Goal: Use online tool/utility: Utilize a website feature to perform a specific function

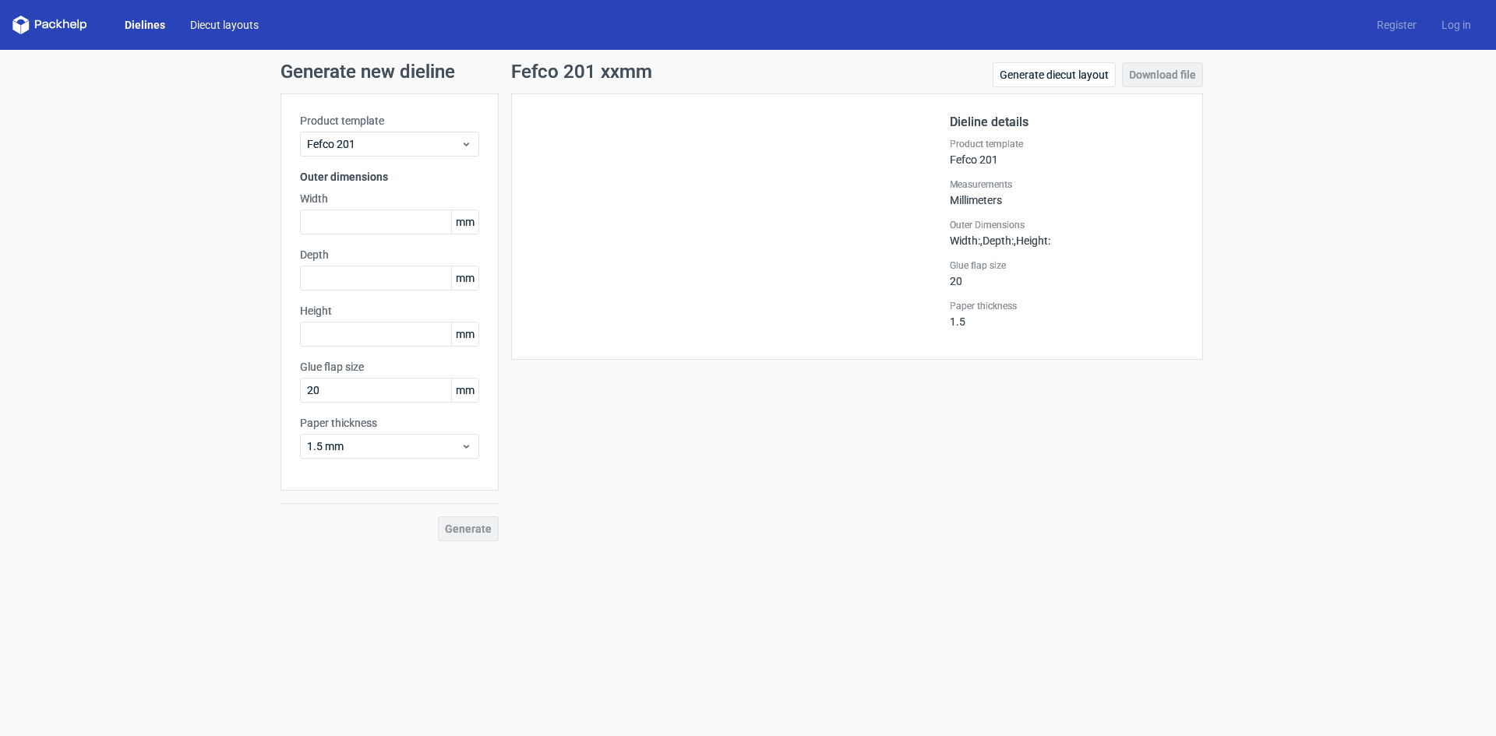
click at [213, 29] on link "Diecut layouts" at bounding box center [225, 25] width 94 height 16
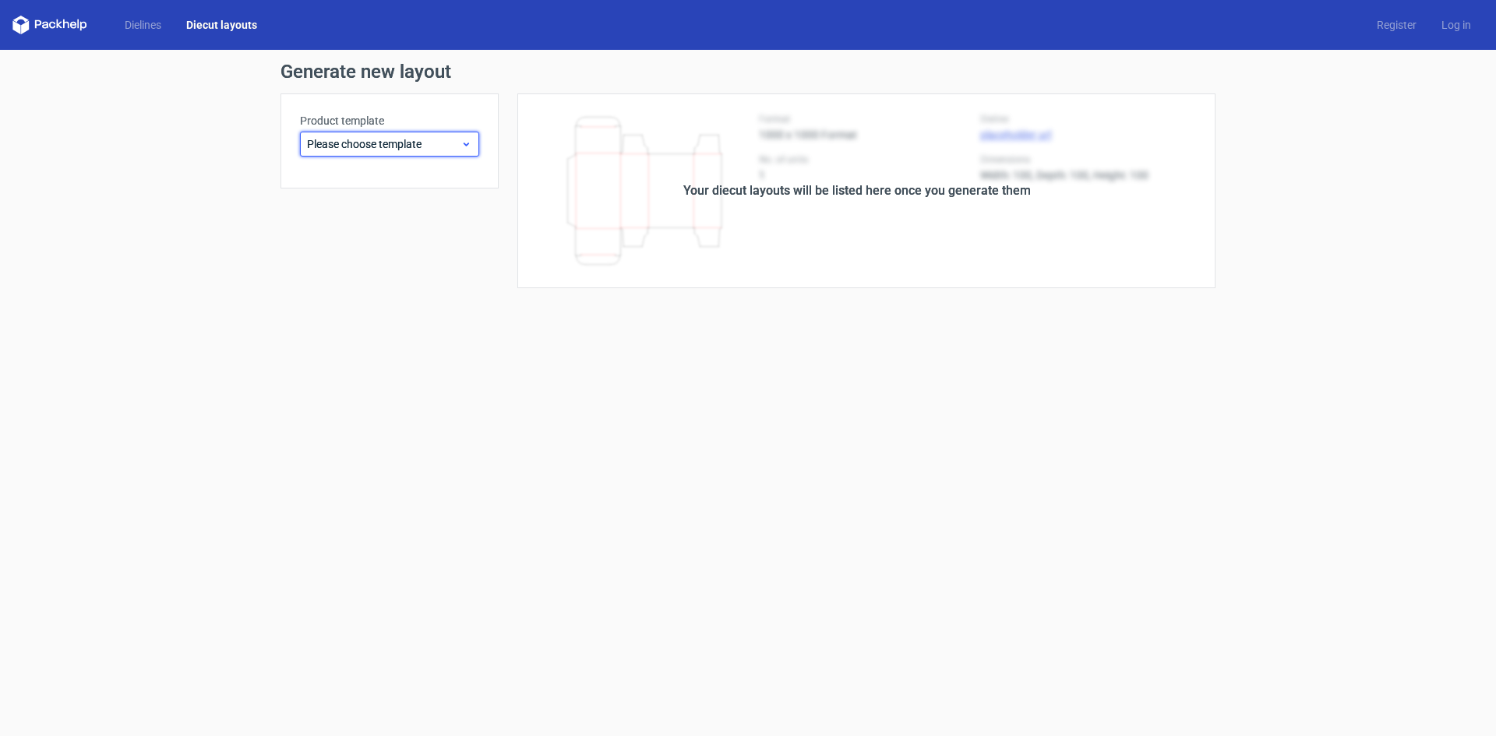
click at [439, 146] on span "Please choose template" at bounding box center [383, 144] width 153 height 16
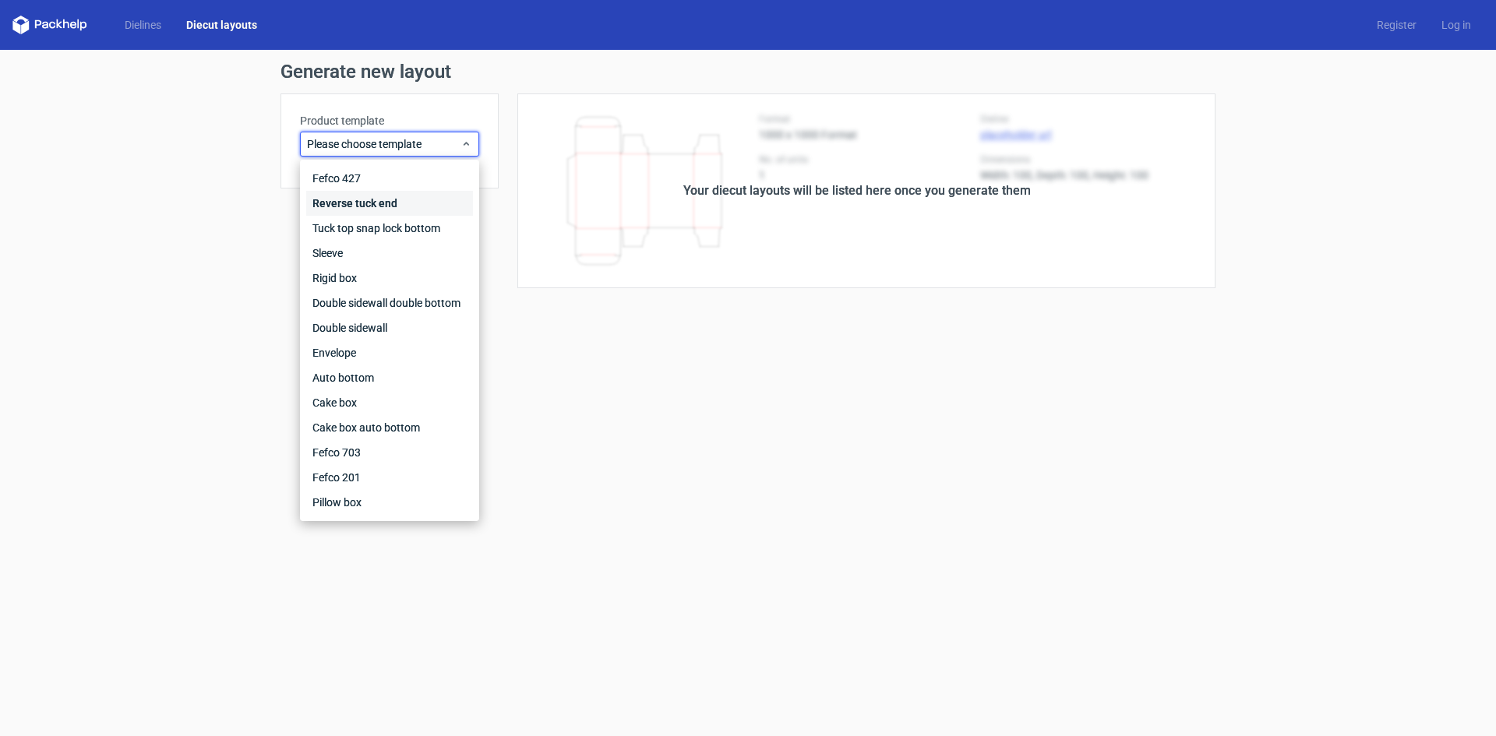
click at [391, 202] on div "Reverse tuck end" at bounding box center [389, 203] width 167 height 25
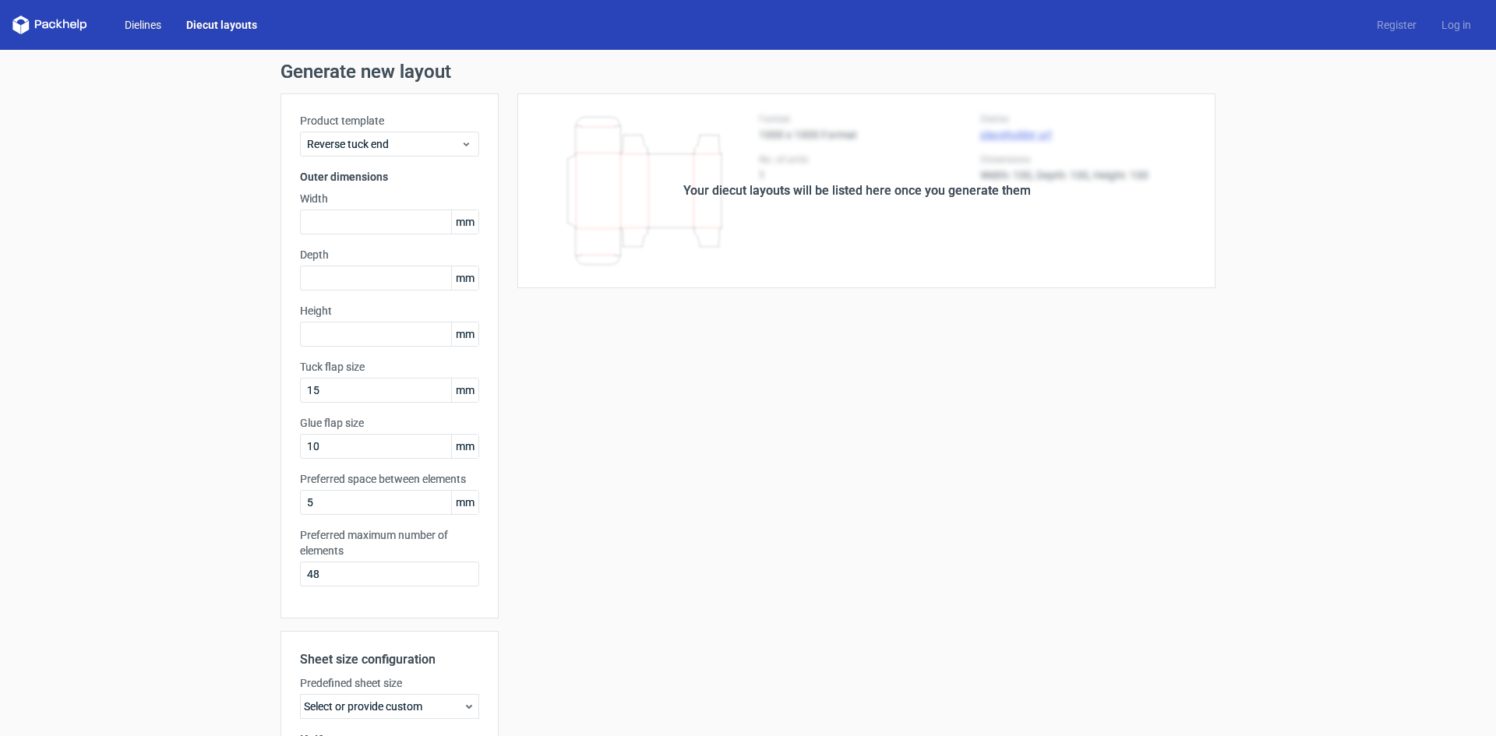
click at [155, 23] on link "Dielines" at bounding box center [143, 25] width 62 height 16
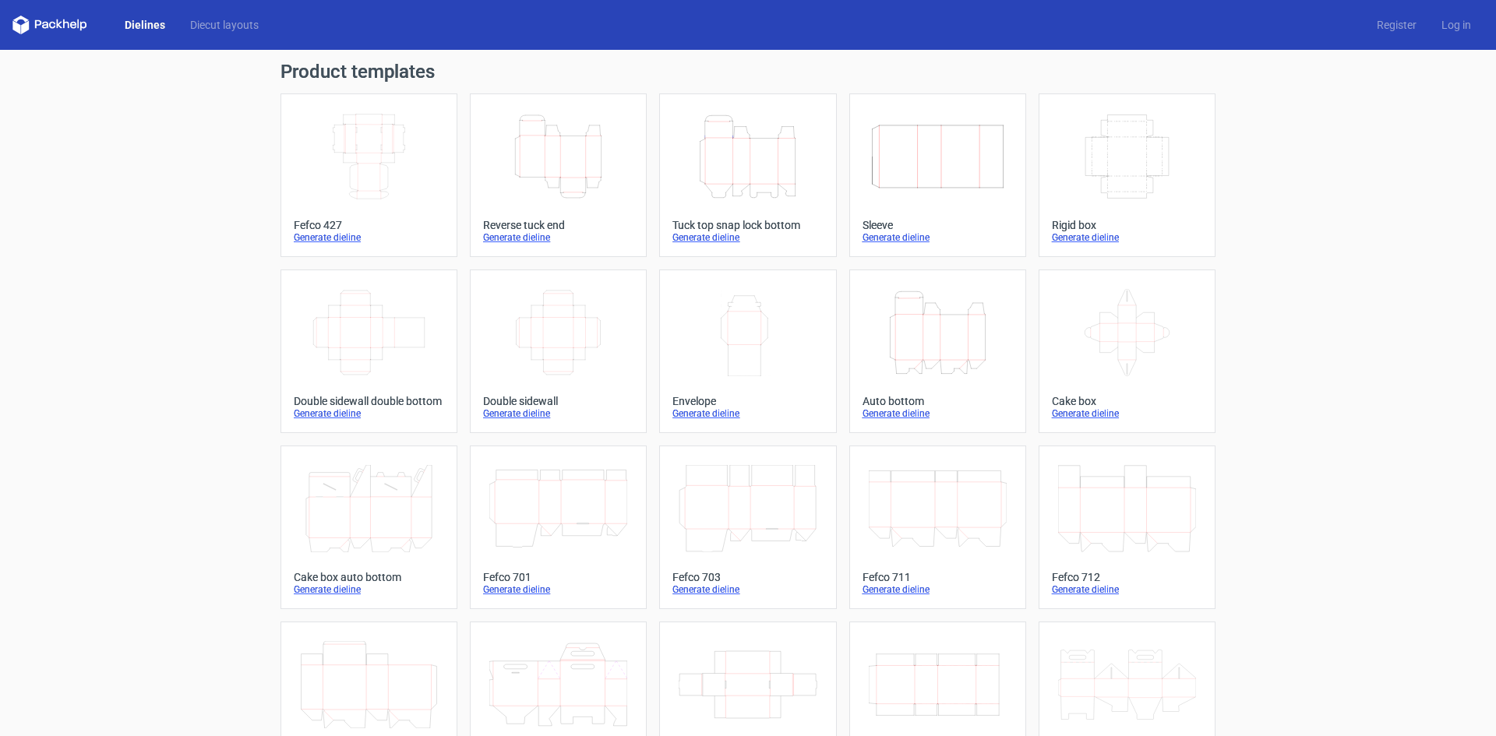
click at [0, 84] on div "Product templates Width Depth Height Fefco 427 Generate dieline Height Depth Wi…" at bounding box center [748, 512] width 1496 height 924
drag, startPoint x: 0, startPoint y: 26, endPoint x: 0, endPoint y: 547, distance: 521.3
click at [0, 487] on div "Dielines Diecut layouts Register Log in Product templates Width Depth Height Fe…" at bounding box center [748, 368] width 1496 height 736
click at [0, 589] on div "Product templates Width Depth Height Fefco 427 Generate dieline Height Depth Wi…" at bounding box center [748, 512] width 1496 height 924
click at [0, 231] on div "Product templates Width Depth Height Fefco 427 Generate dieline Height Depth Wi…" at bounding box center [748, 512] width 1496 height 924
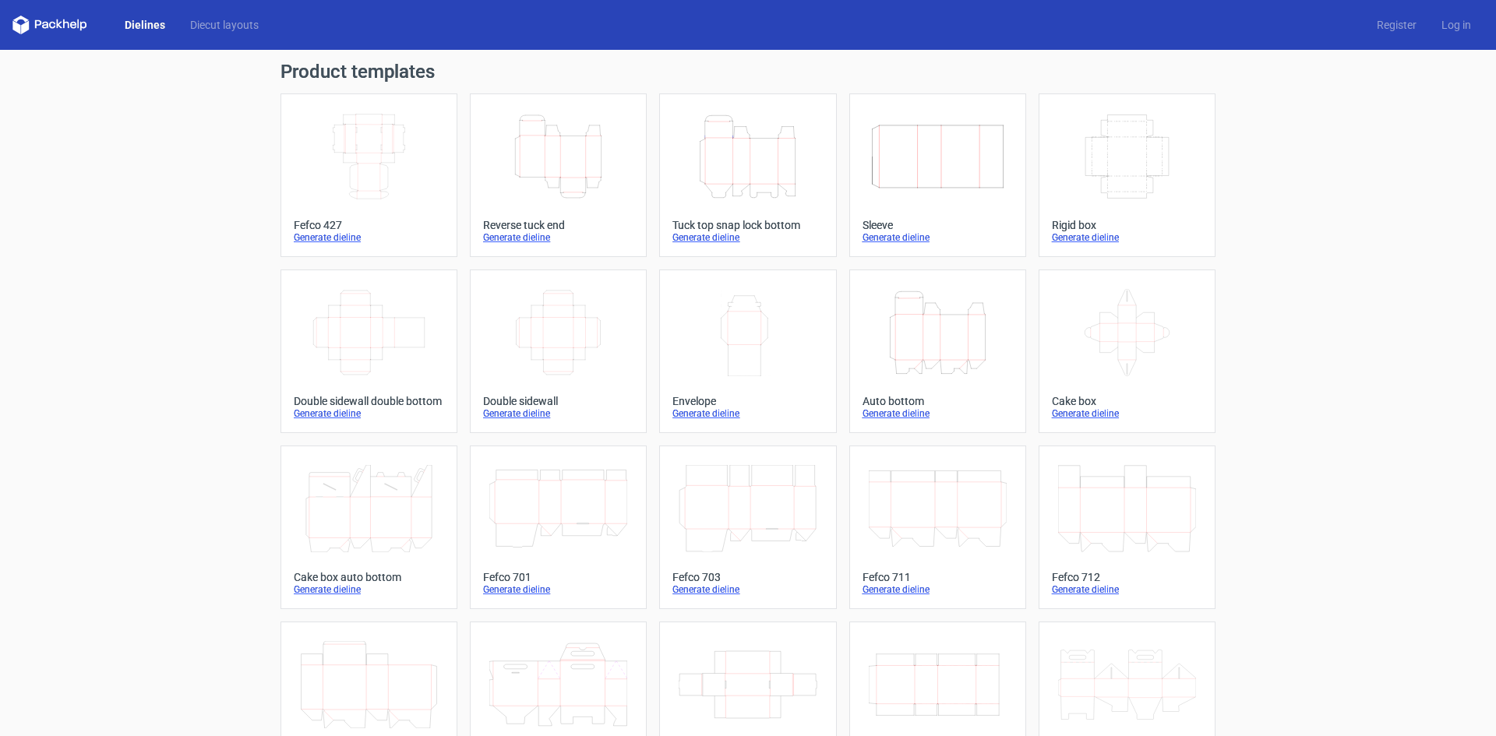
click at [0, 245] on div "Product templates Width Depth Height Fefco 427 Generate dieline Height Depth Wi…" at bounding box center [748, 512] width 1496 height 924
drag, startPoint x: 0, startPoint y: 289, endPoint x: 89, endPoint y: 308, distance: 90.8
click at [2, 291] on div "Product templates Width Depth Height Fefco 427 Generate dieline Height Depth Wi…" at bounding box center [748, 512] width 1496 height 924
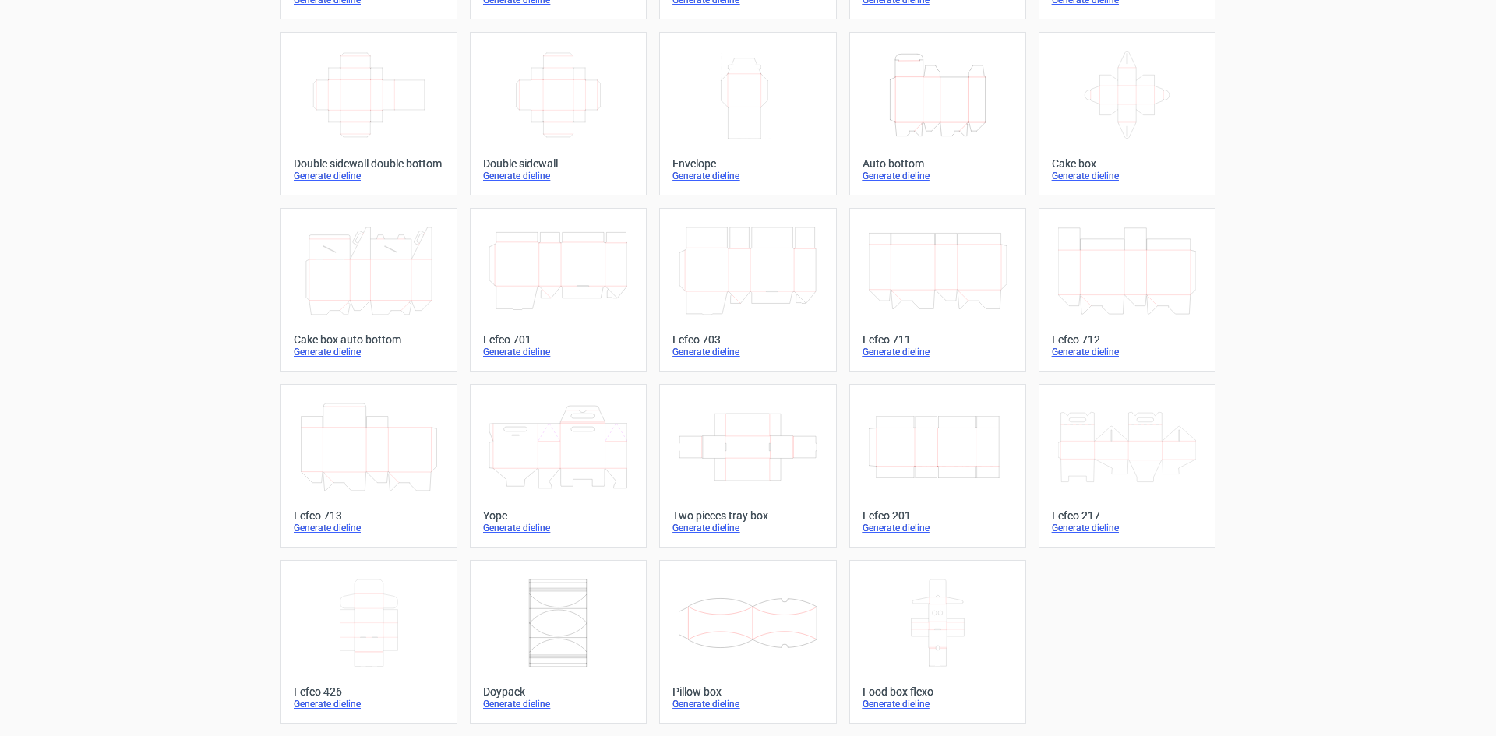
click at [0, 275] on div "Product templates Width Depth Height Fefco 427 Generate dieline Height Depth Wi…" at bounding box center [748, 274] width 1496 height 924
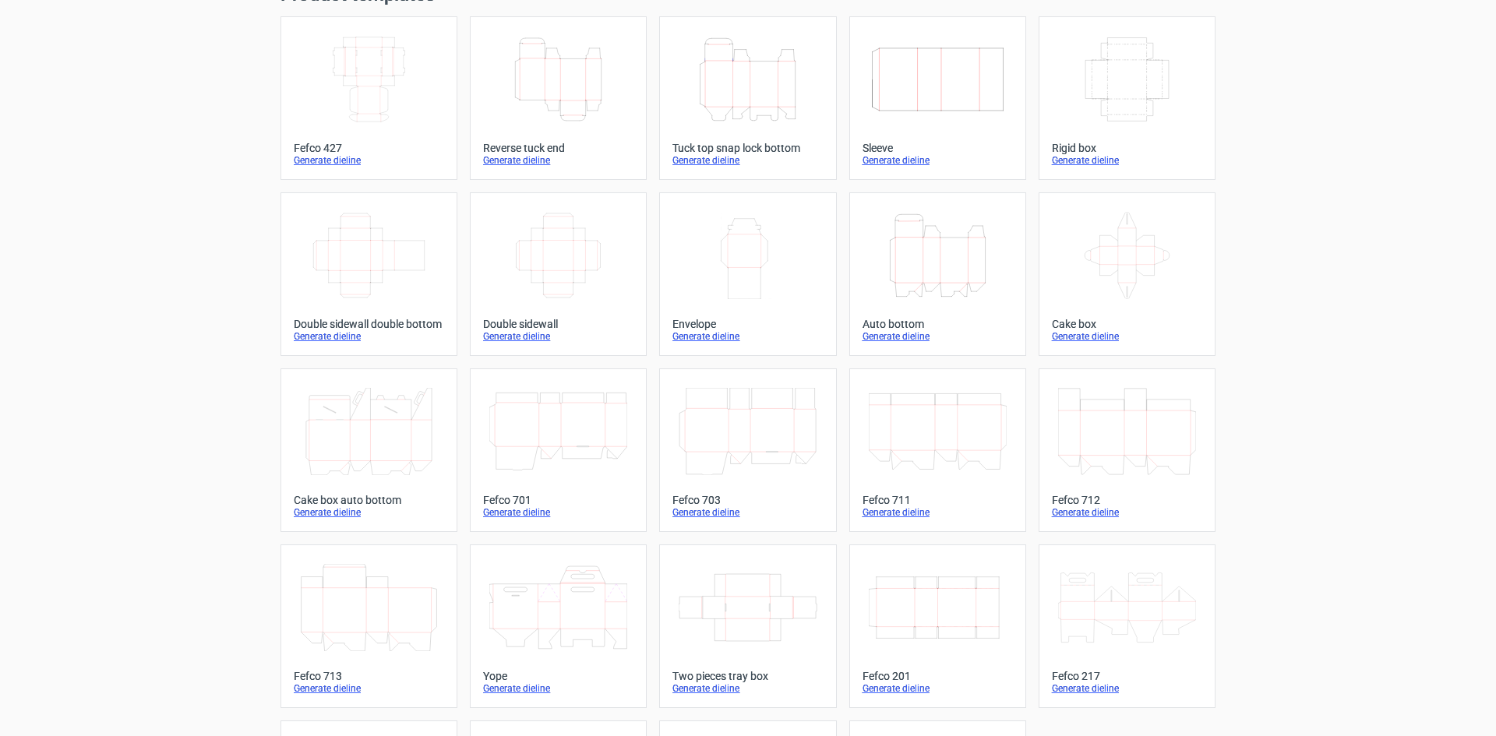
scroll to position [0, 0]
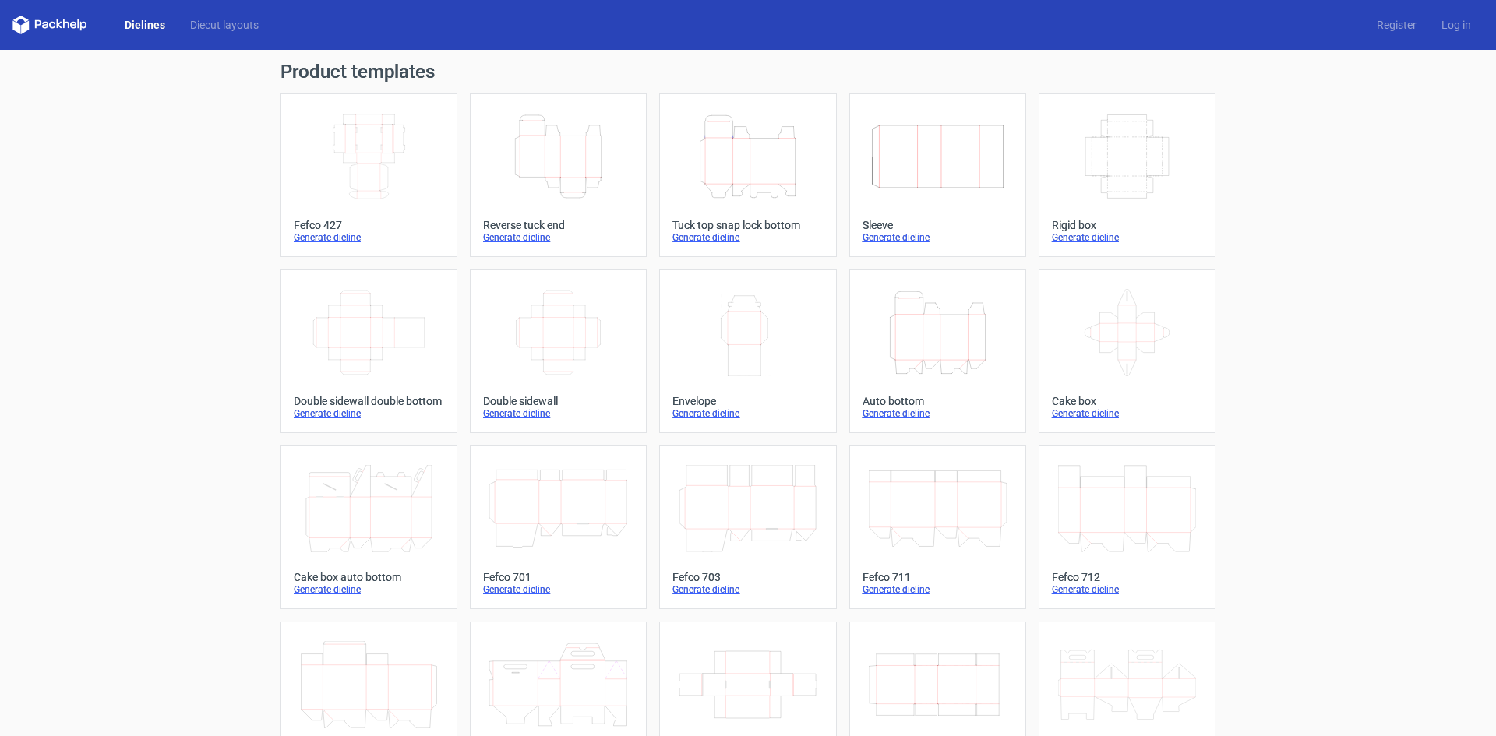
click at [0, 252] on div "Product templates Width Depth Height Fefco 427 Generate dieline Height Depth Wi…" at bounding box center [748, 512] width 1496 height 924
click at [0, 172] on div "Product templates Width Depth Height Fefco 427 Generate dieline Height Depth Wi…" at bounding box center [748, 512] width 1496 height 924
click at [0, 173] on div "Product templates Width Depth Height Fefco 427 Generate dieline Height Depth Wi…" at bounding box center [748, 512] width 1496 height 924
click at [0, 181] on div "Product templates Width Depth Height Fefco 427 Generate dieline Height Depth Wi…" at bounding box center [748, 512] width 1496 height 924
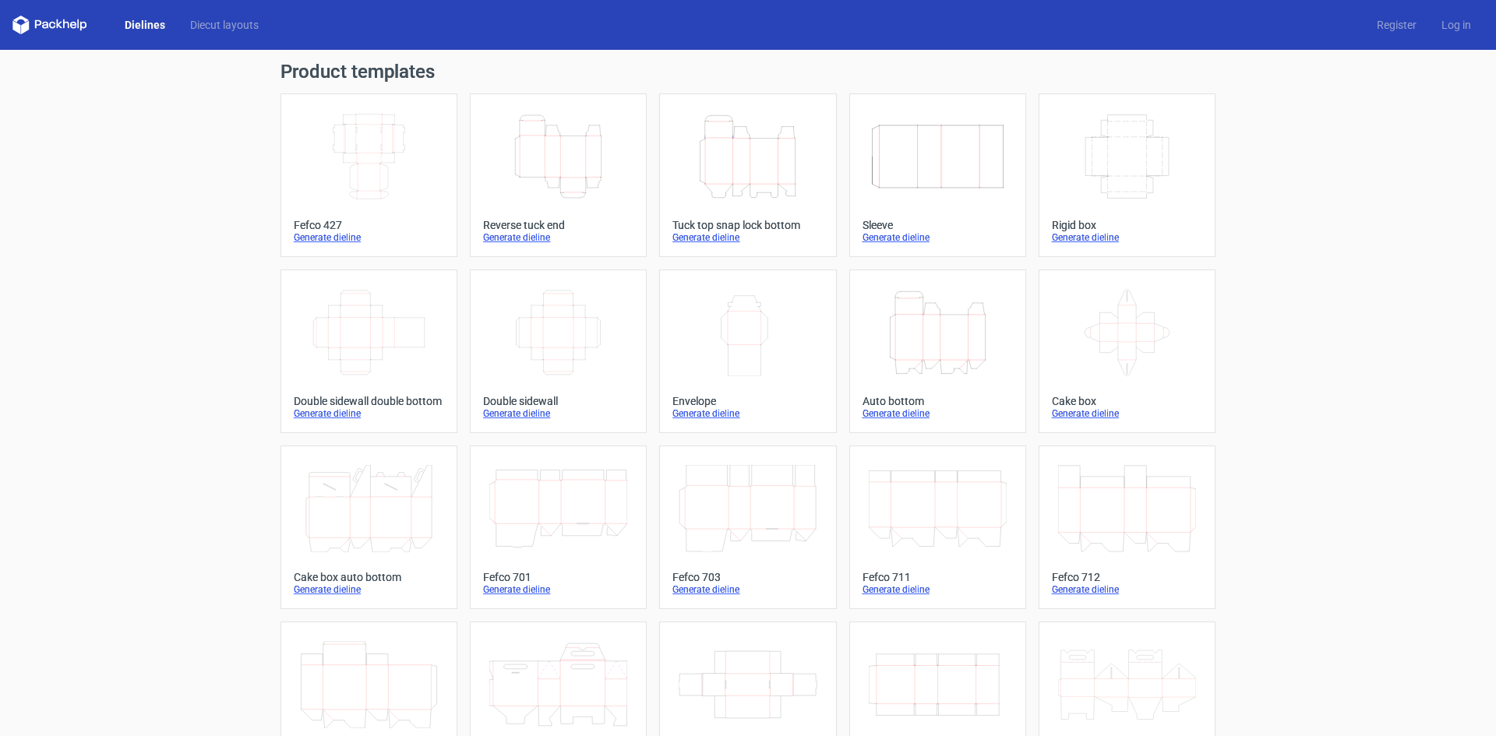
click at [16, 185] on div "Product templates Width Depth Height Fefco 427 Generate dieline Height Depth Wi…" at bounding box center [748, 512] width 1496 height 924
drag, startPoint x: 0, startPoint y: 221, endPoint x: 0, endPoint y: 255, distance: 33.5
click at [0, 255] on div "Product templates Width Depth Height Fefco 427 Generate dieline Height Depth Wi…" at bounding box center [748, 512] width 1496 height 924
drag, startPoint x: 0, startPoint y: 80, endPoint x: 0, endPoint y: 180, distance: 99.7
click at [0, 180] on div "Product templates Width Depth Height Fefco 427 Generate dieline Height Depth Wi…" at bounding box center [748, 512] width 1496 height 924
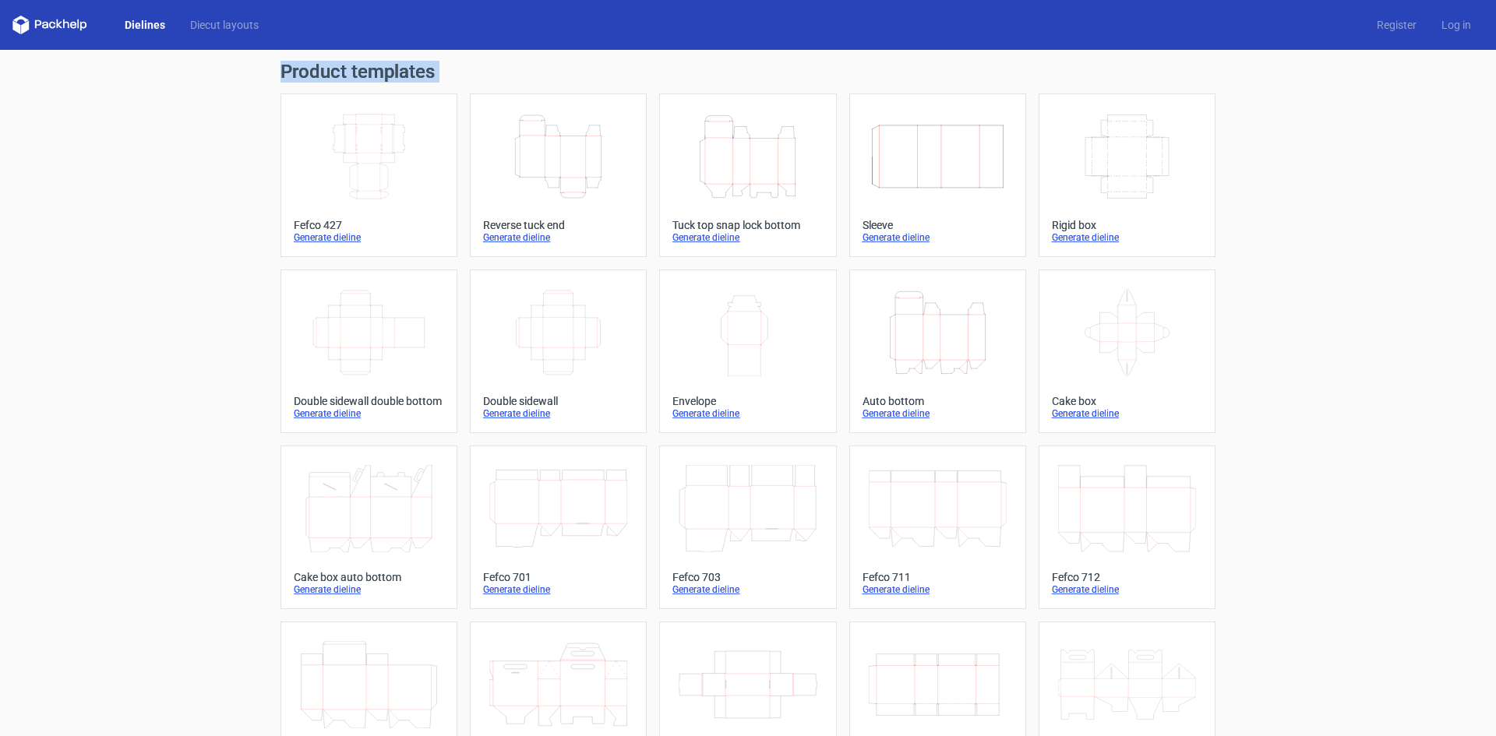
click at [0, 180] on div "Product templates Width Depth Height Fefco 427 Generate dieline Height Depth Wi…" at bounding box center [748, 512] width 1496 height 924
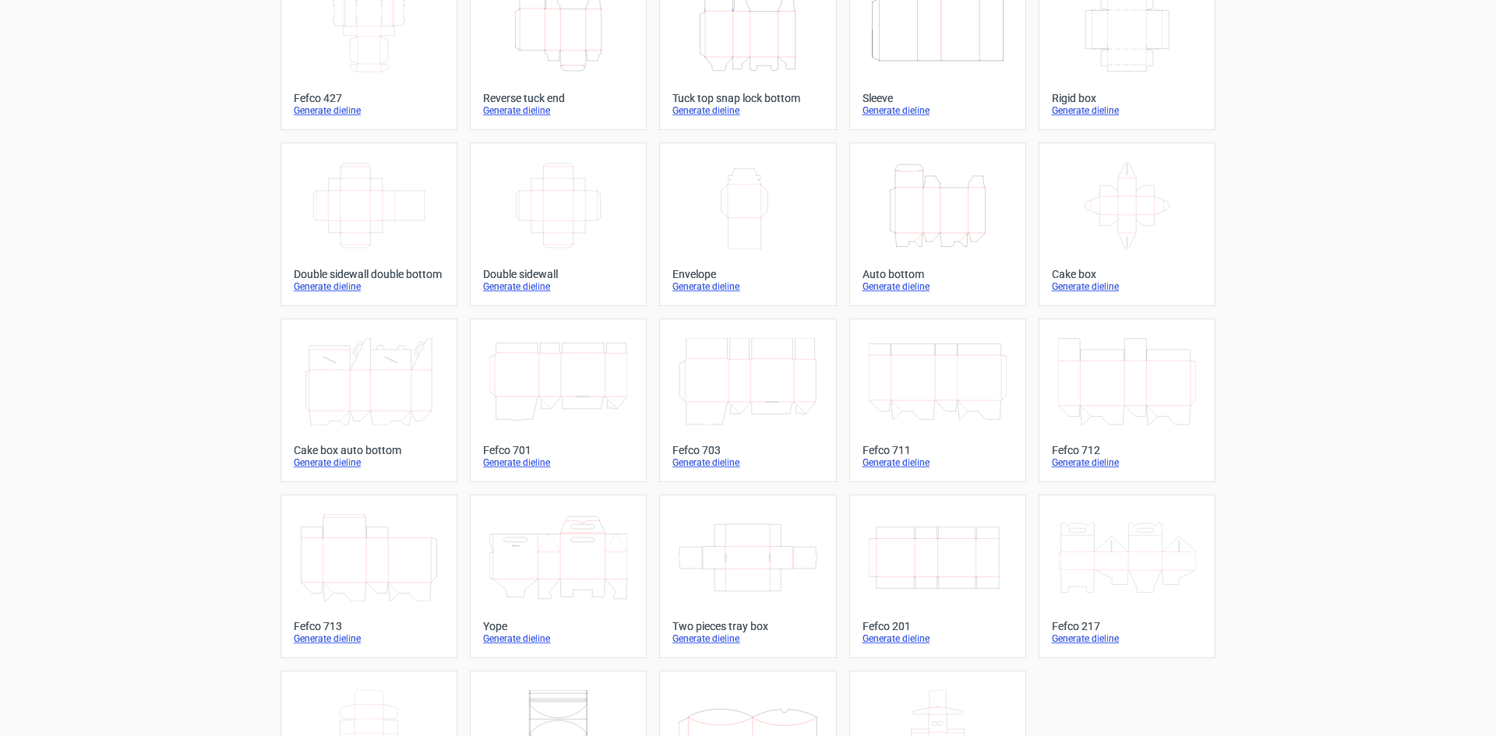
scroll to position [234, 0]
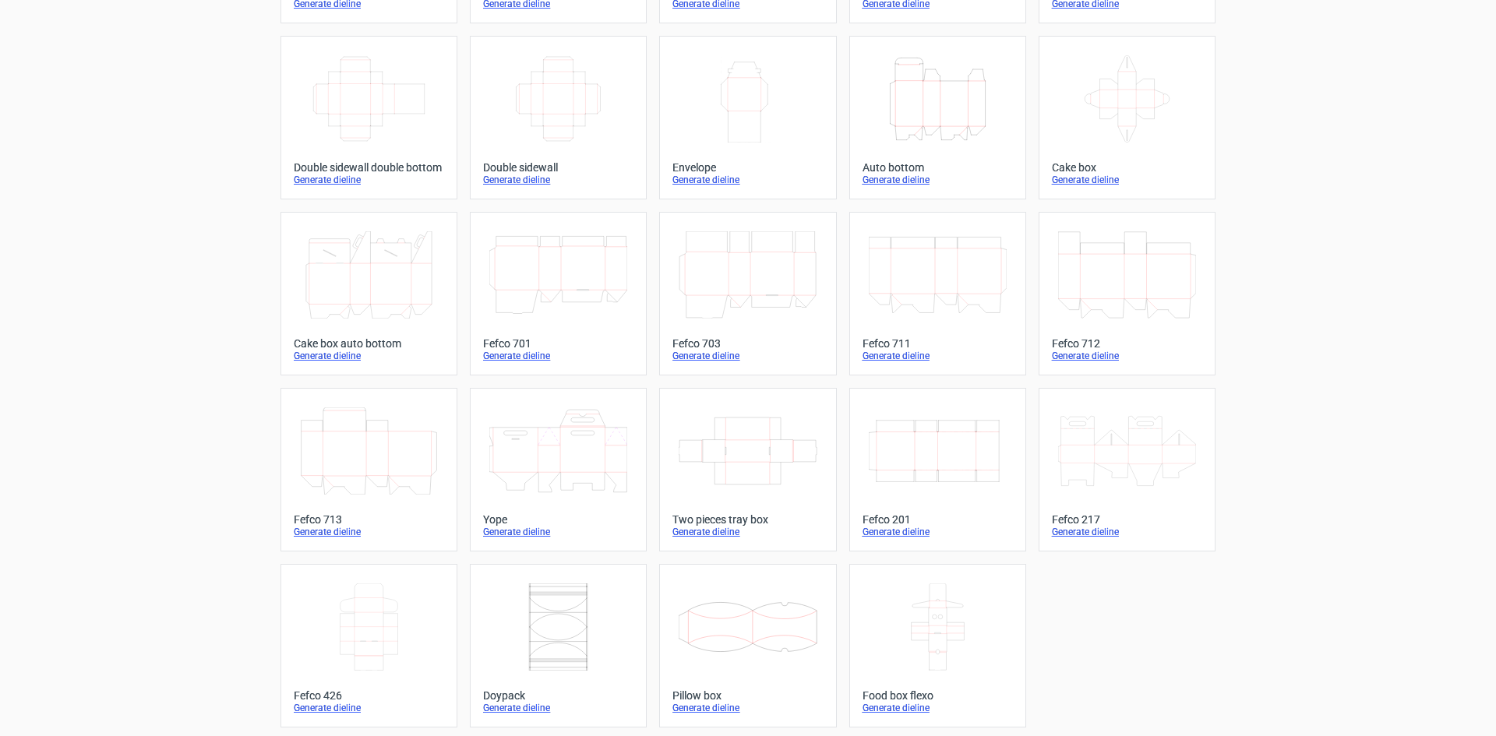
click at [0, 206] on div "Product templates Width Depth Height Fefco 427 Generate dieline Height Depth Wi…" at bounding box center [748, 278] width 1496 height 924
click at [0, 224] on div "Product templates Width Depth Height Fefco 427 Generate dieline Height Depth Wi…" at bounding box center [748, 278] width 1496 height 924
click at [176, 273] on div "Product templates Width Depth Height Fefco 427 Generate dieline Height Depth Wi…" at bounding box center [748, 278] width 1496 height 924
click at [0, 130] on div "Product templates Width Depth Height Fefco 427 Generate dieline Height Depth Wi…" at bounding box center [748, 278] width 1496 height 924
click at [0, 230] on div "Product templates Width Depth Height Fefco 427 Generate dieline Height Depth Wi…" at bounding box center [748, 278] width 1496 height 924
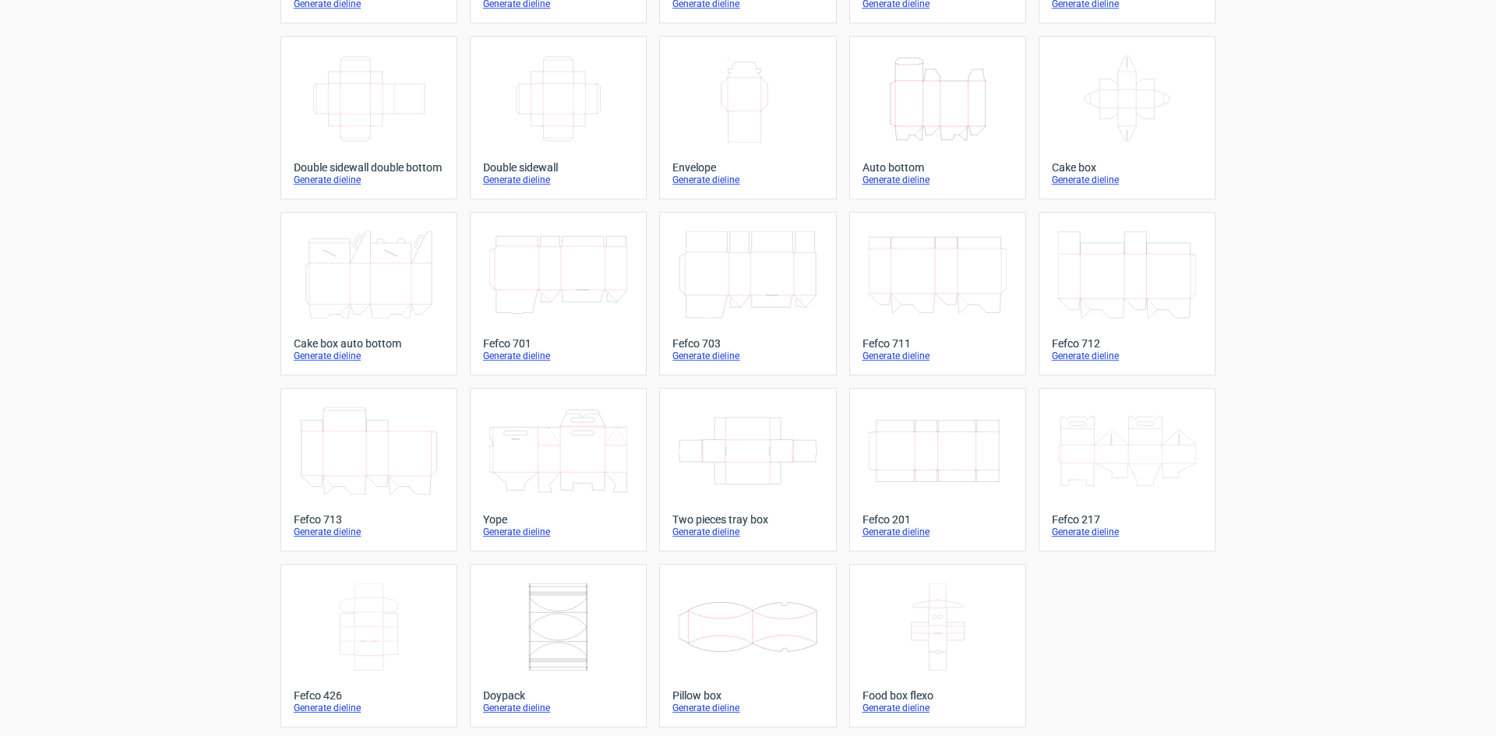
click at [0, 213] on div "Product templates Width Depth Height Fefco 427 Generate dieline Height Depth Wi…" at bounding box center [748, 278] width 1496 height 924
click at [1, 200] on div "Product templates Width Depth Height Fefco 427 Generate dieline Height Depth Wi…" at bounding box center [748, 278] width 1496 height 924
click at [0, 184] on div "Product templates Width Depth Height Fefco 427 Generate dieline Height Depth Wi…" at bounding box center [748, 278] width 1496 height 924
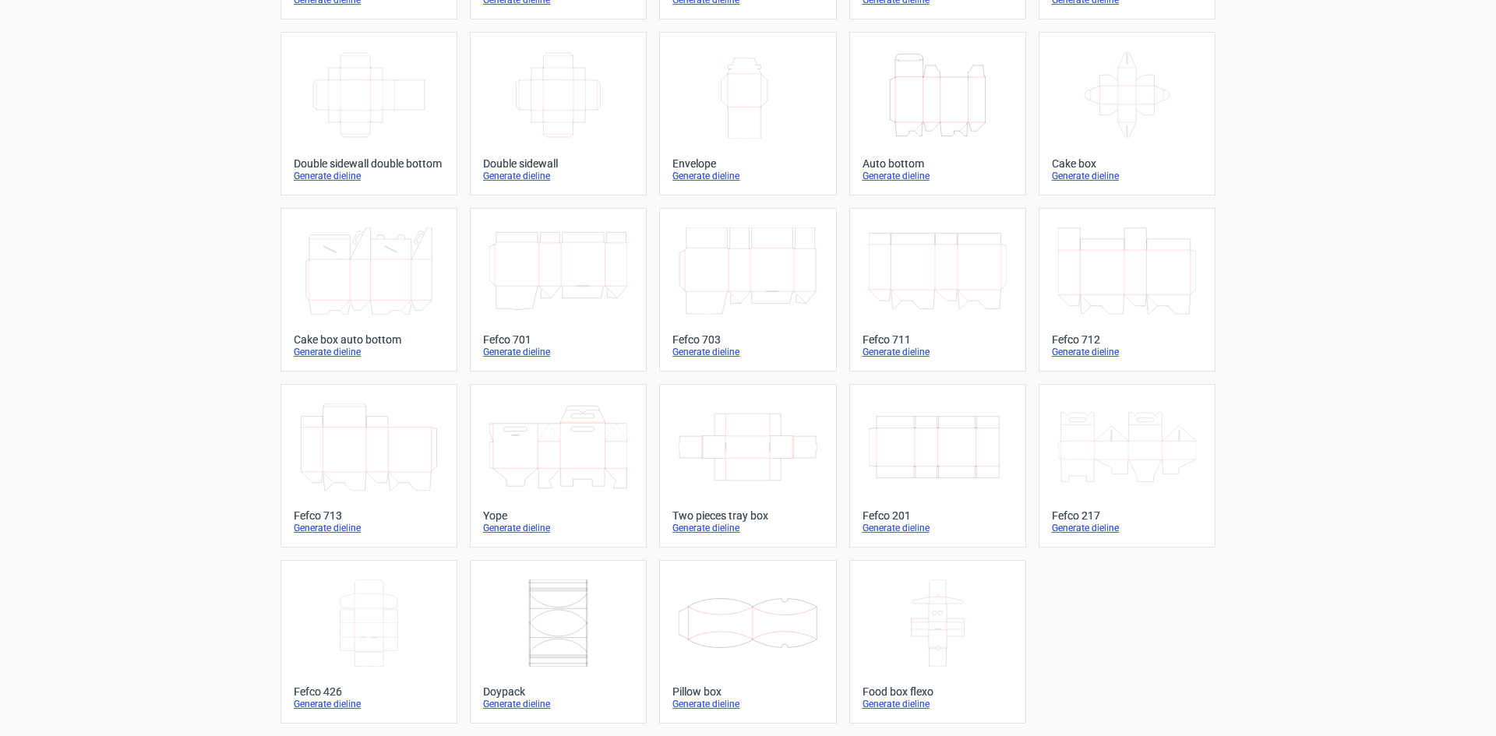
drag, startPoint x: 0, startPoint y: 45, endPoint x: 74, endPoint y: 374, distance: 337.0
click at [0, 46] on div "Product templates Width Depth Height Fefco 427 Generate dieline Height Depth Wi…" at bounding box center [748, 274] width 1496 height 924
click at [330, 620] on icon at bounding box center [369, 623] width 138 height 87
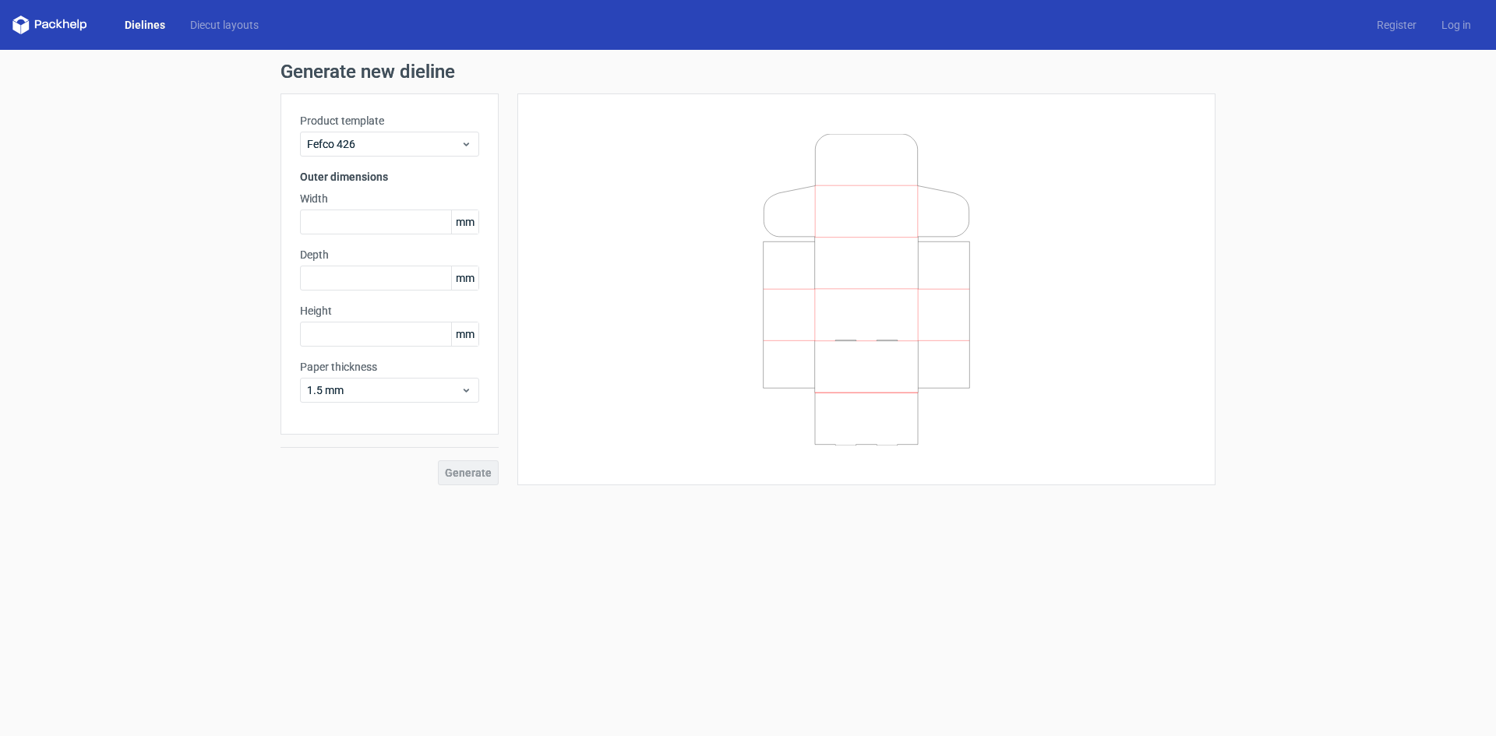
click at [0, 113] on div "Generate new dieline Product template Fefco 426 Outer dimensions Width mm Depth…" at bounding box center [748, 274] width 1496 height 448
click at [2, 127] on div "Generate new dieline Product template Fefco 426 Outer dimensions Width mm Depth…" at bounding box center [748, 274] width 1496 height 448
click at [0, 138] on div "Generate new dieline Product template Fefco 426 Outer dimensions Width mm Depth…" at bounding box center [748, 274] width 1496 height 448
click at [365, 202] on label "Width" at bounding box center [389, 199] width 179 height 16
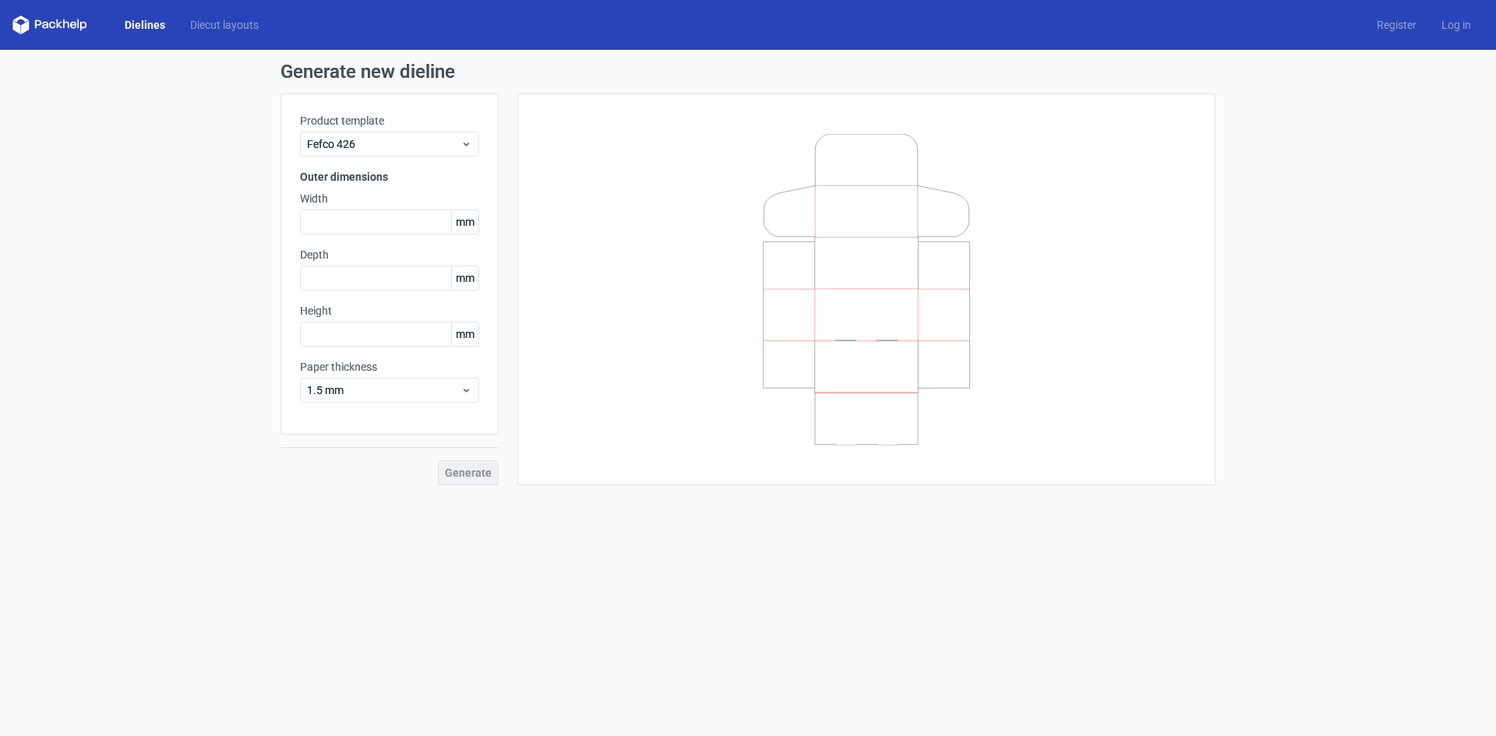
click at [0, 139] on div "Generate new dieline Product template Fefco 426 Outer dimensions Width mm Depth…" at bounding box center [748, 274] width 1496 height 448
click at [372, 217] on input "text" at bounding box center [389, 222] width 179 height 25
type input "80"
type input "50"
type input "90"
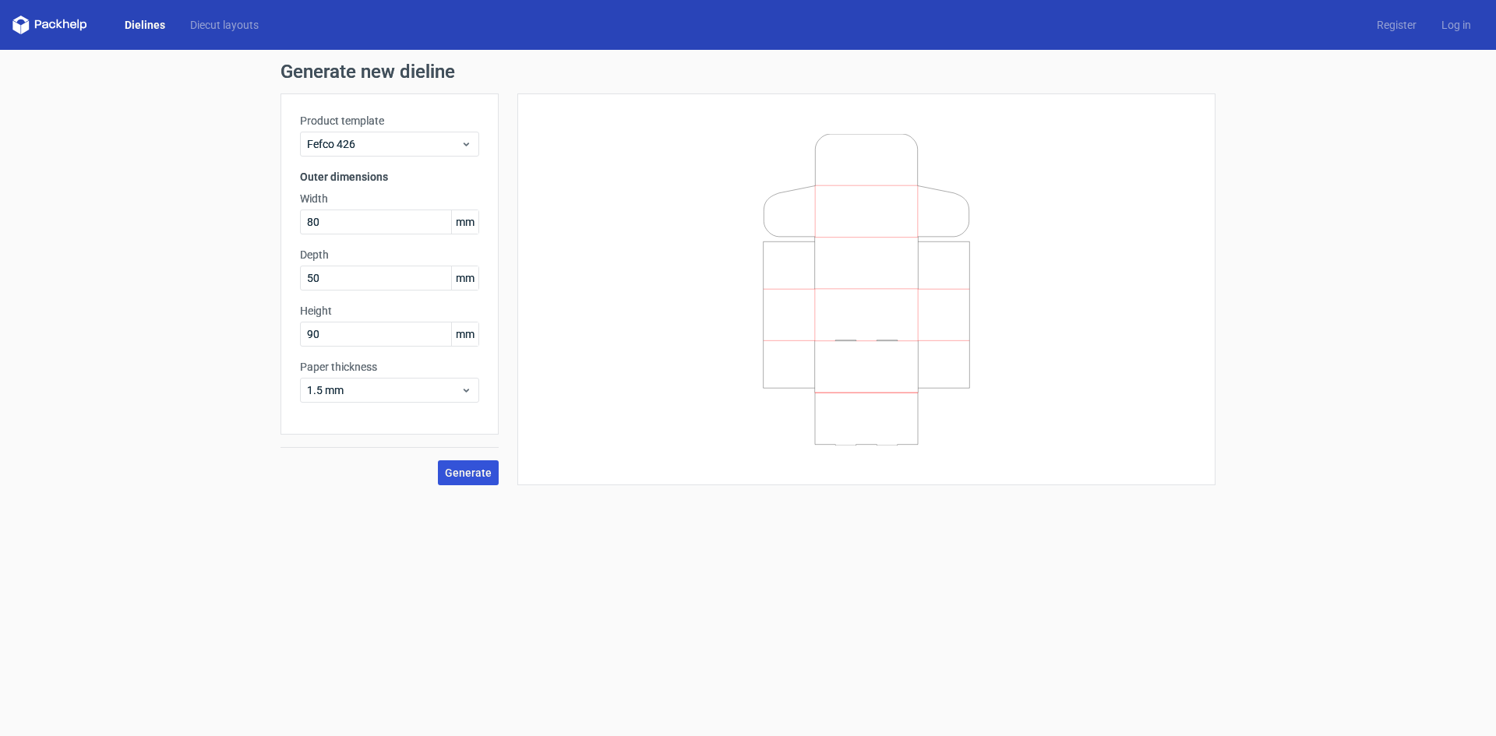
click at [471, 481] on button "Generate" at bounding box center [468, 472] width 61 height 25
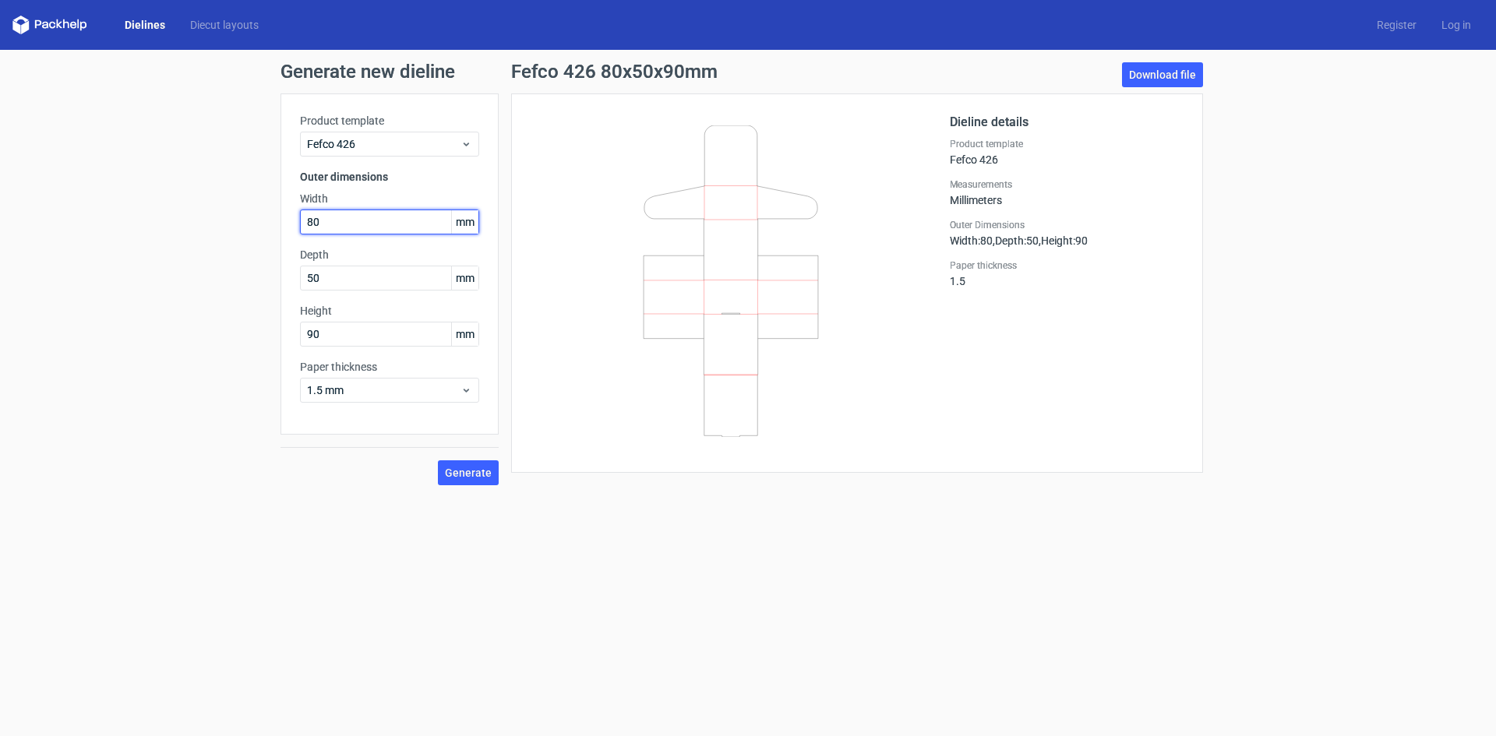
click at [393, 221] on input "80" at bounding box center [389, 222] width 179 height 25
click at [396, 255] on label "Depth" at bounding box center [389, 255] width 179 height 16
click at [398, 277] on input "50" at bounding box center [389, 278] width 179 height 25
click at [401, 334] on input "90" at bounding box center [389, 334] width 179 height 25
drag, startPoint x: 0, startPoint y: 48, endPoint x: 0, endPoint y: 65, distance: 17.9
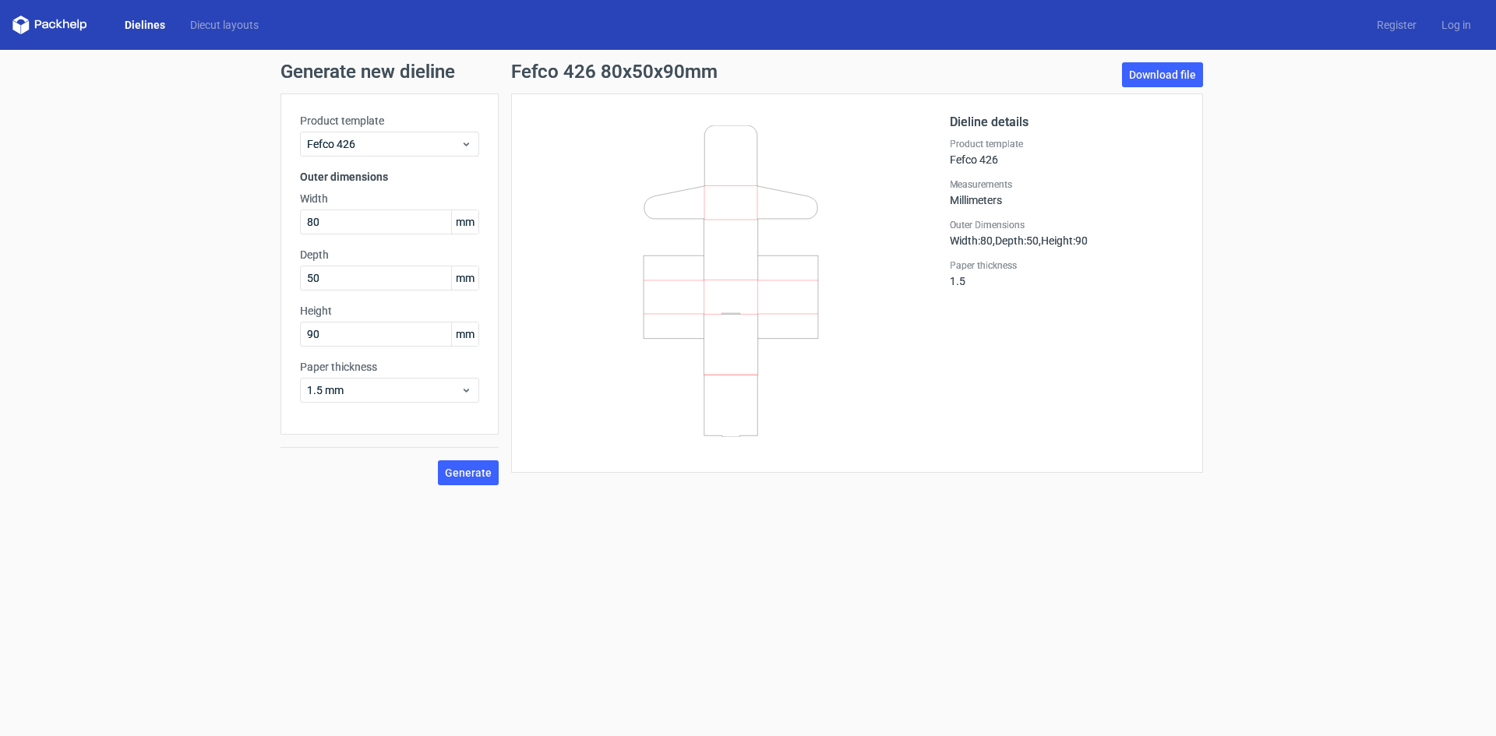
click at [0, 52] on div "Dielines Diecut layouts Register Log in Generate new dieline Product template F…" at bounding box center [748, 368] width 1496 height 736
click at [0, 186] on div "Generate new dieline Product template Fefco 426 Outer dimensions Width 80 mm De…" at bounding box center [748, 274] width 1496 height 448
click at [97, 218] on div "Generate new dieline Product template Fefco 426 Outer dimensions Width 80 mm De…" at bounding box center [748, 274] width 1496 height 448
click at [0, 205] on div "Generate new dieline Product template Fefco 426 Outer dimensions Width 80 mm De…" at bounding box center [748, 274] width 1496 height 448
click at [0, 204] on div "Generate new dieline Product template Fefco 426 Outer dimensions Width 80 mm De…" at bounding box center [748, 274] width 1496 height 448
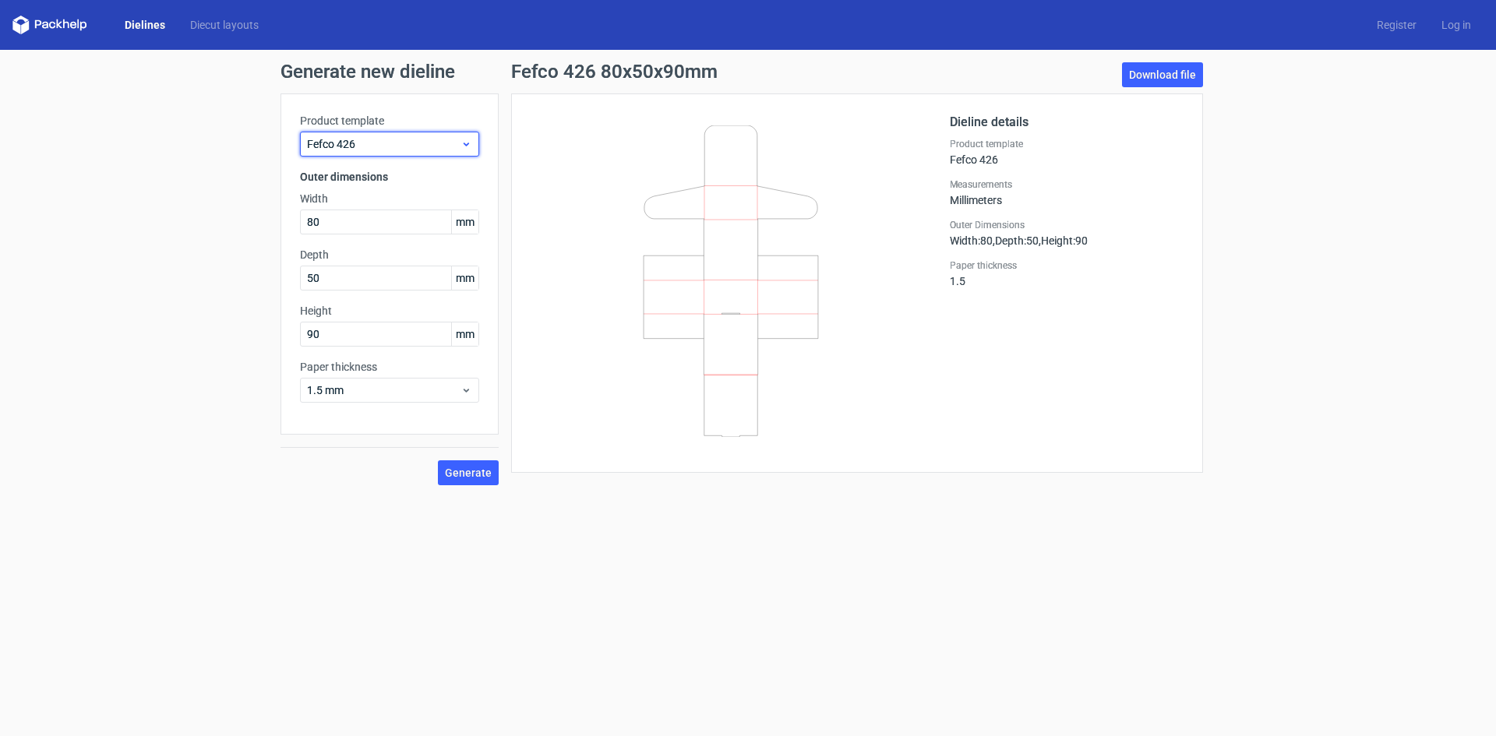
click at [386, 136] on span "Fefco 426" at bounding box center [383, 144] width 153 height 16
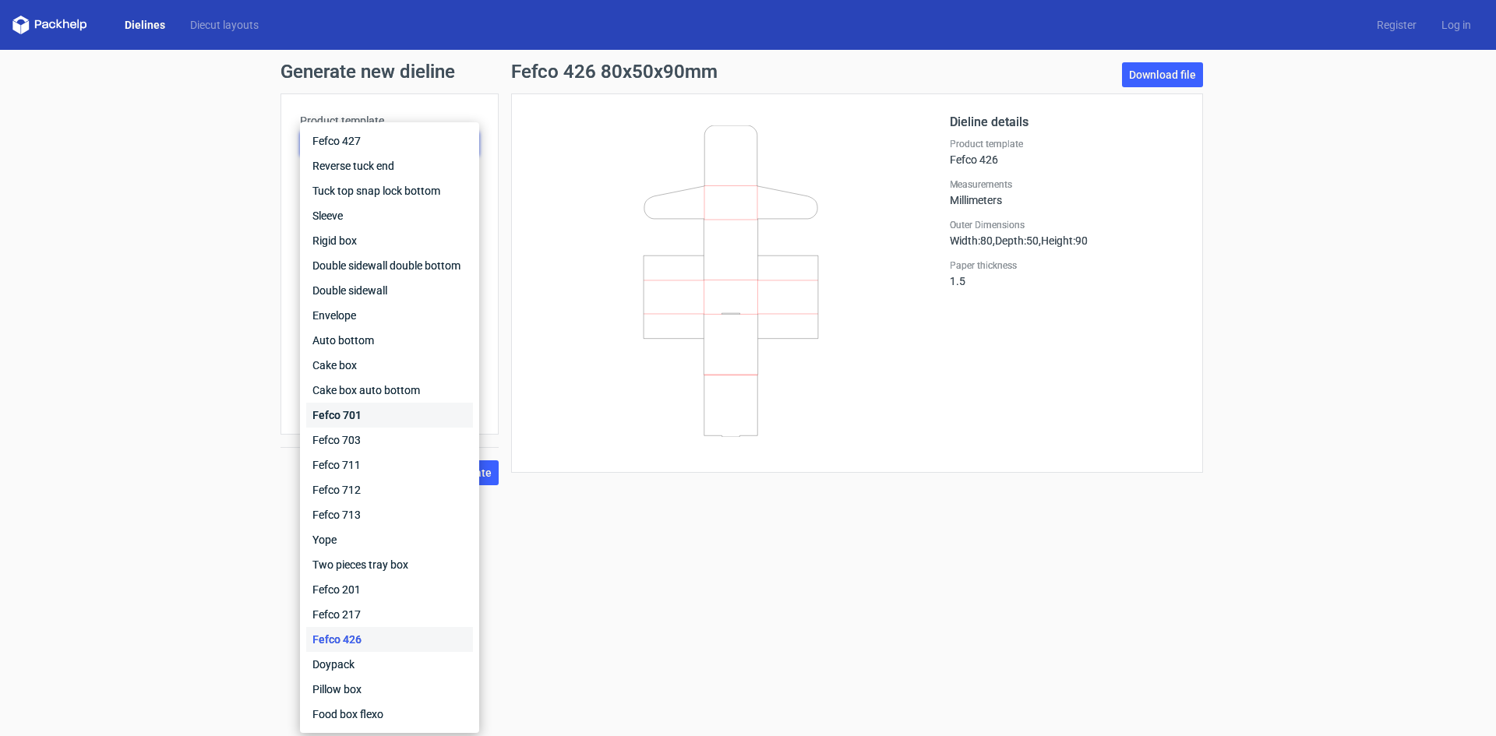
click at [384, 422] on div "Fefco 701" at bounding box center [389, 415] width 167 height 25
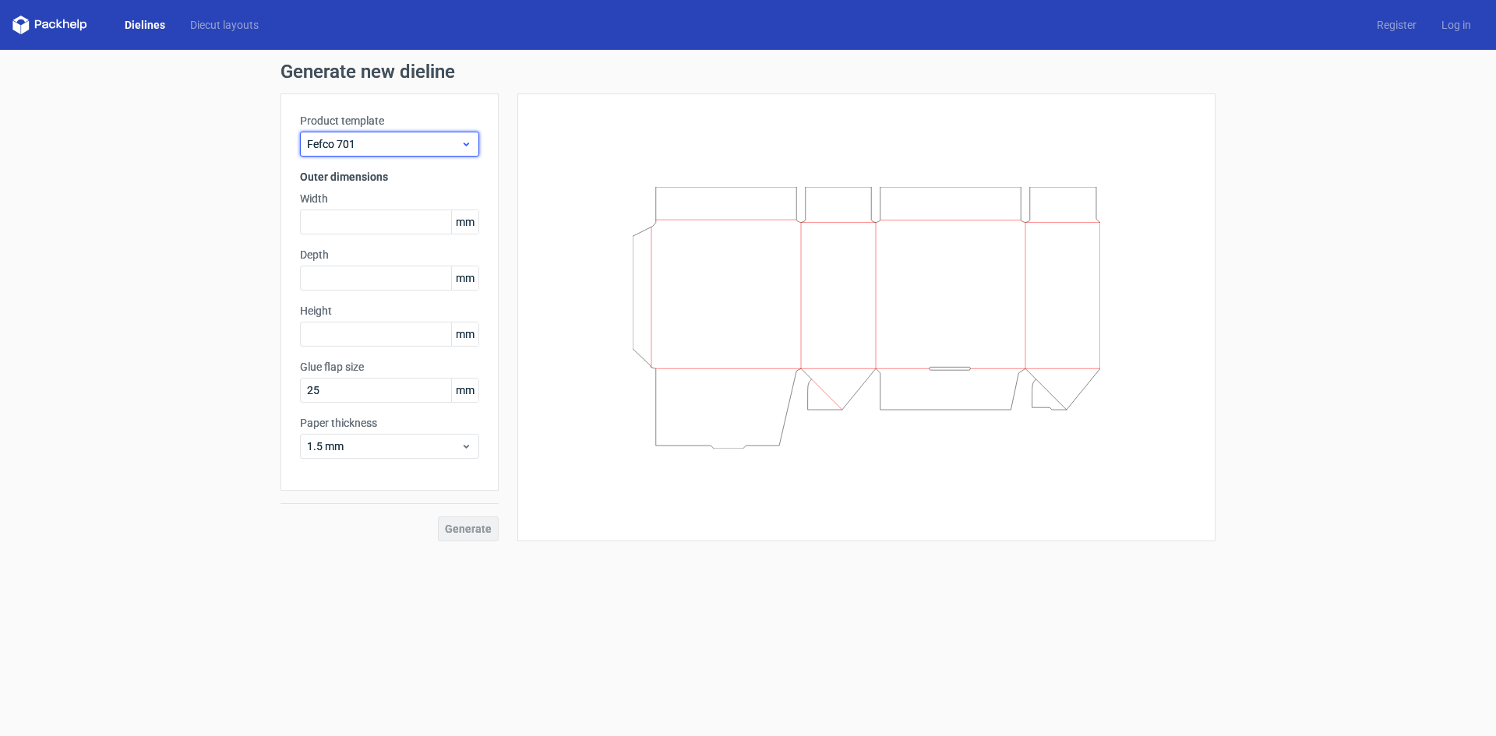
click at [412, 143] on span "Fefco 701" at bounding box center [383, 144] width 153 height 16
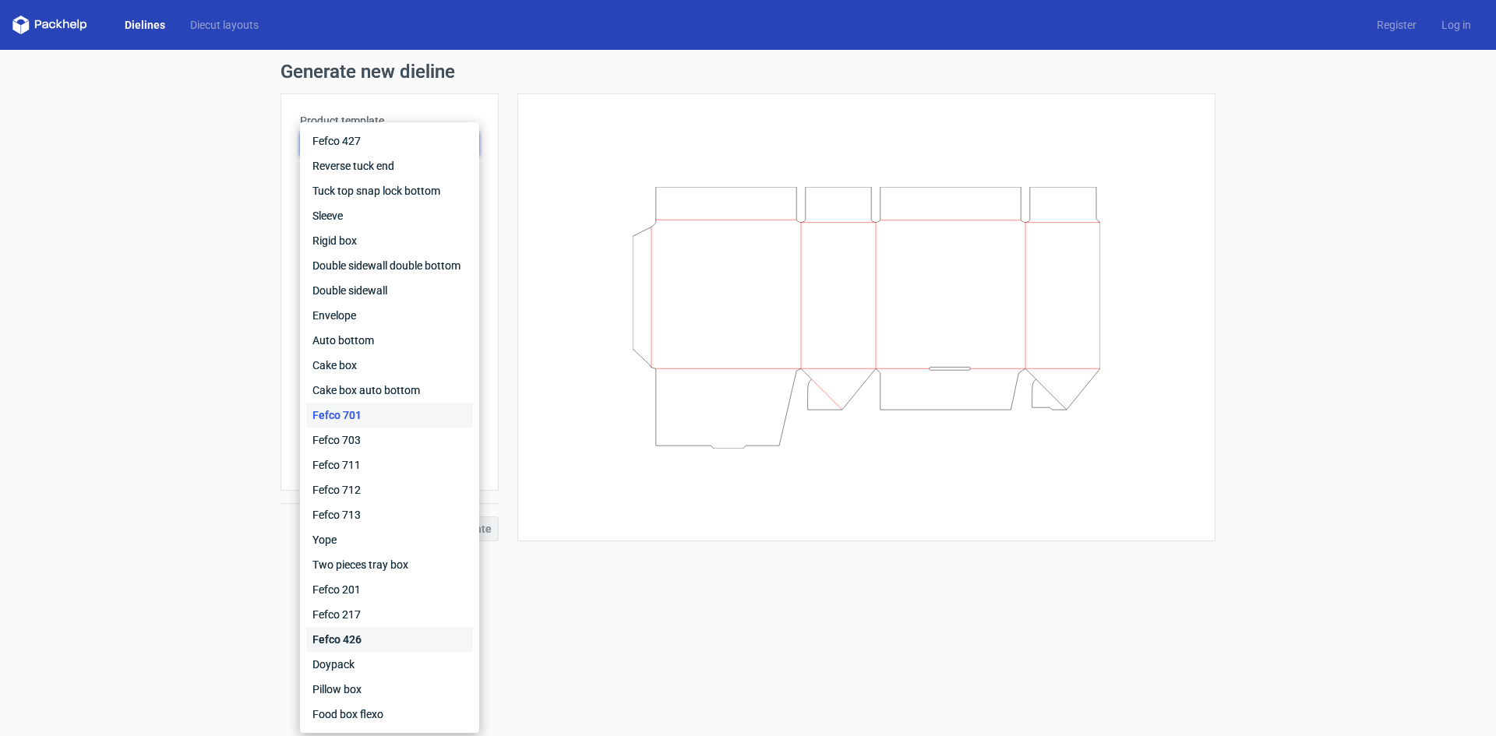
click at [345, 638] on div "Fefco 426" at bounding box center [389, 639] width 167 height 25
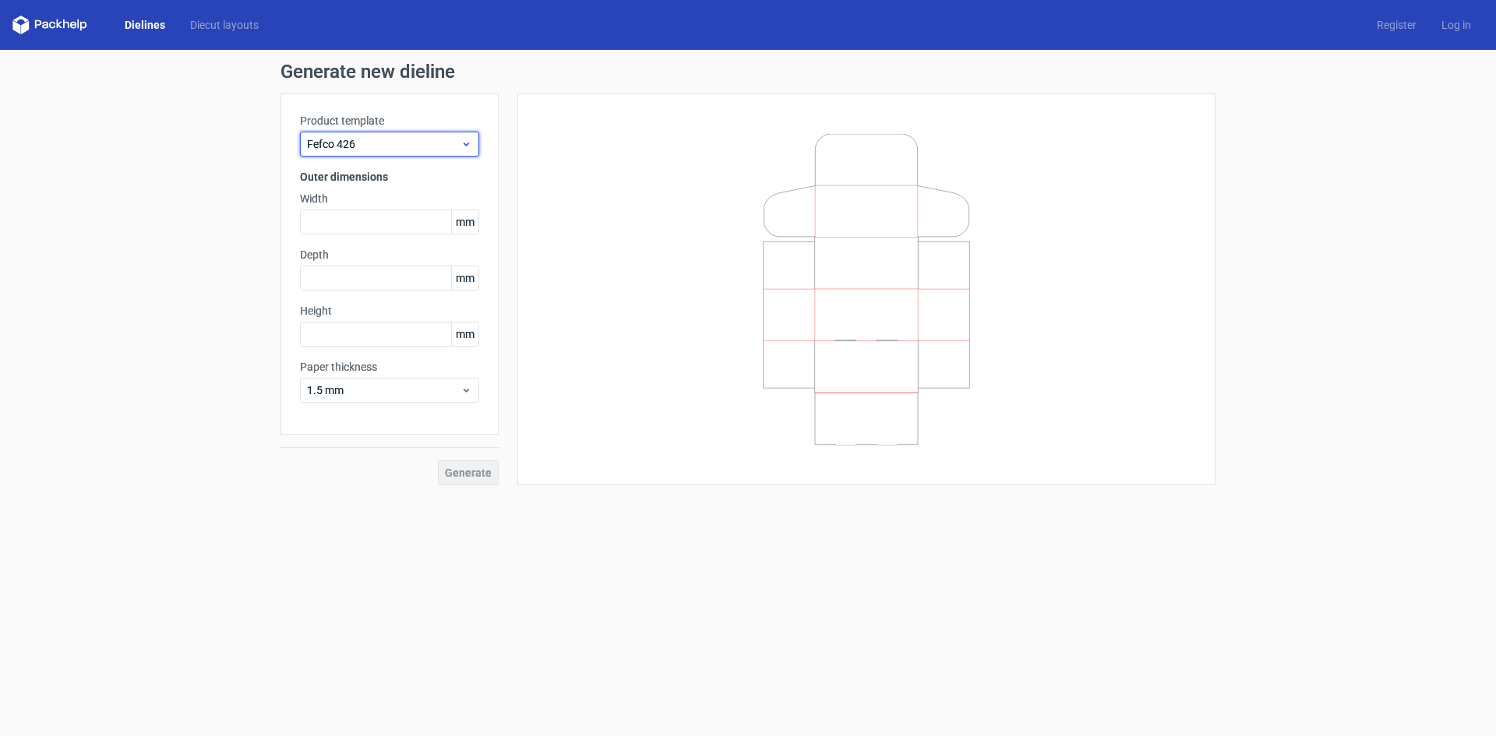
click at [387, 136] on span "Fefco 426" at bounding box center [383, 144] width 153 height 16
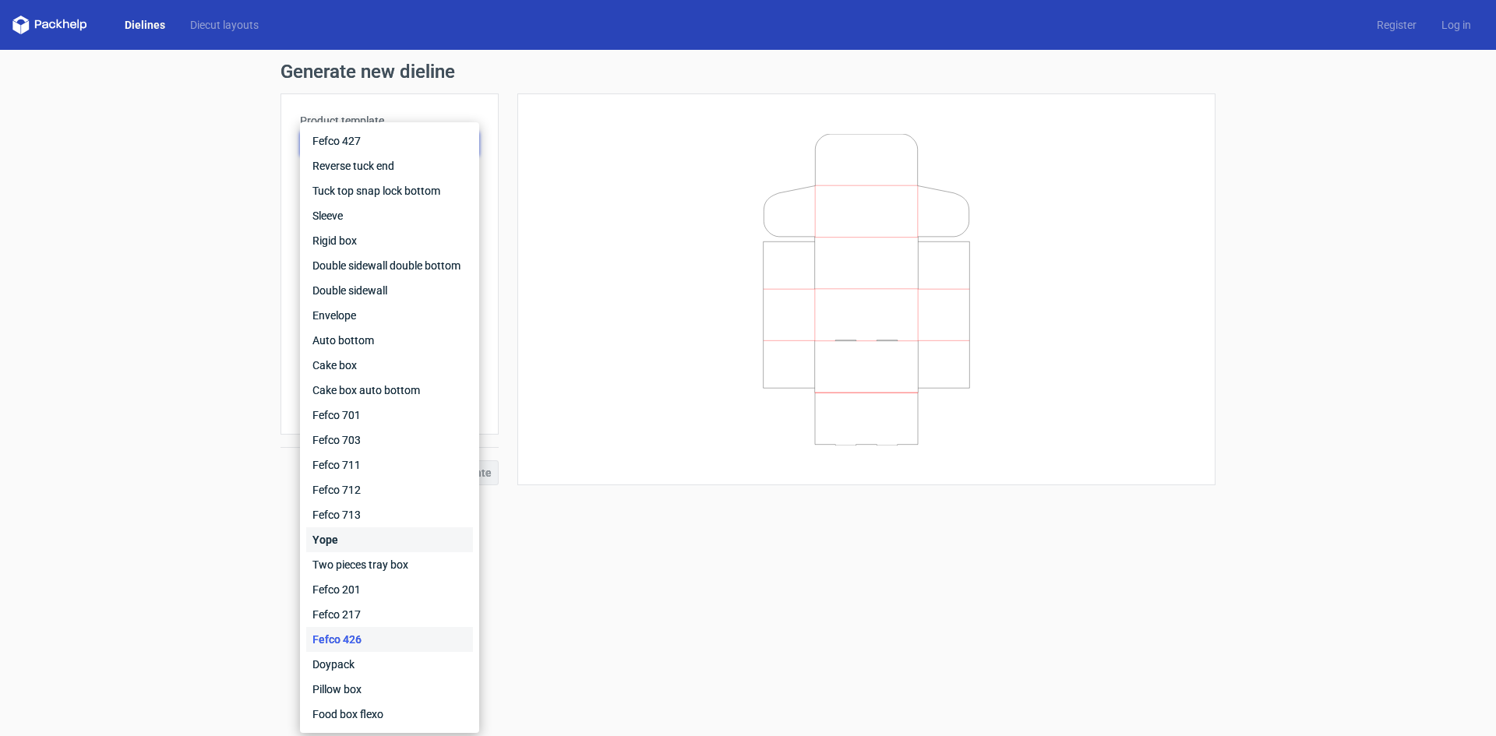
click at [396, 538] on div "Yope" at bounding box center [389, 540] width 167 height 25
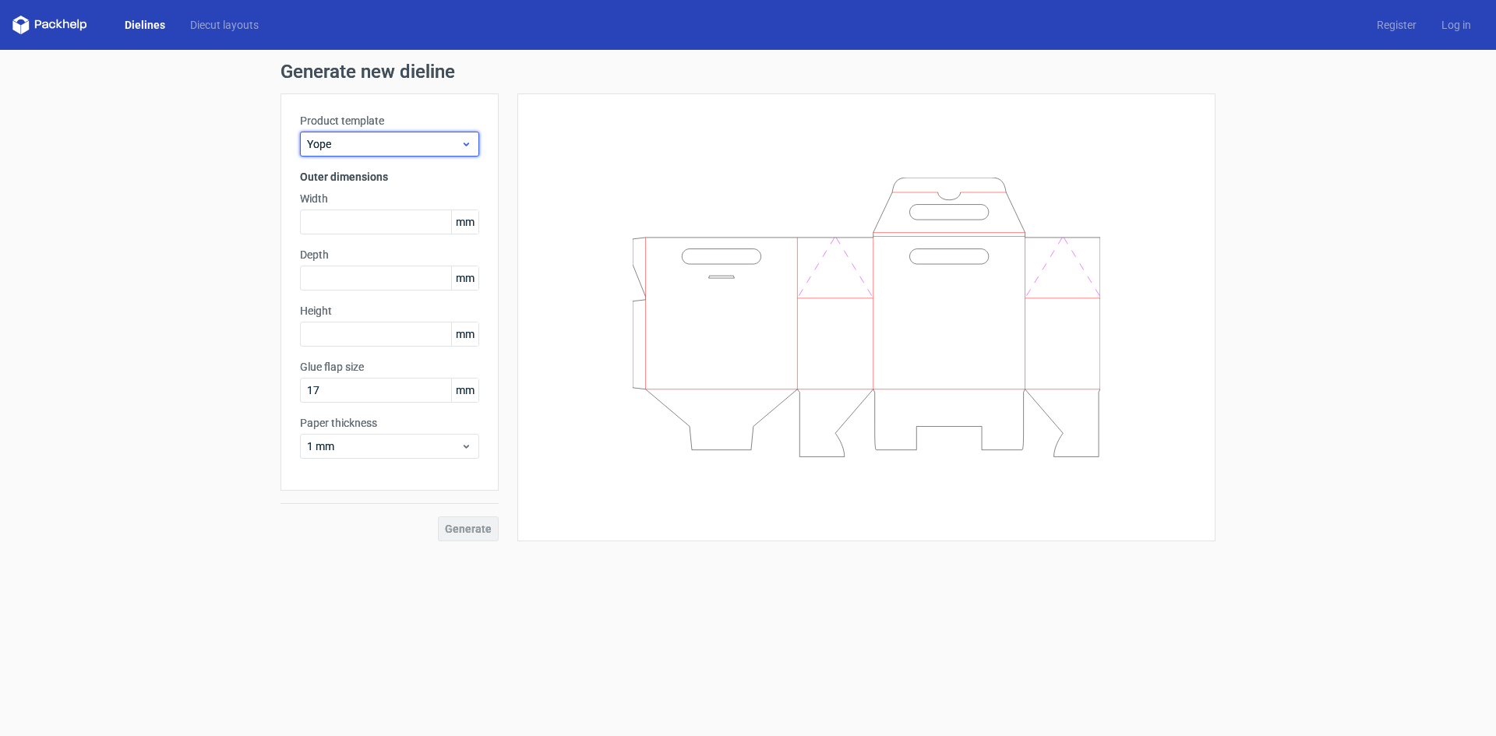
click at [410, 147] on span "Yope" at bounding box center [383, 144] width 153 height 16
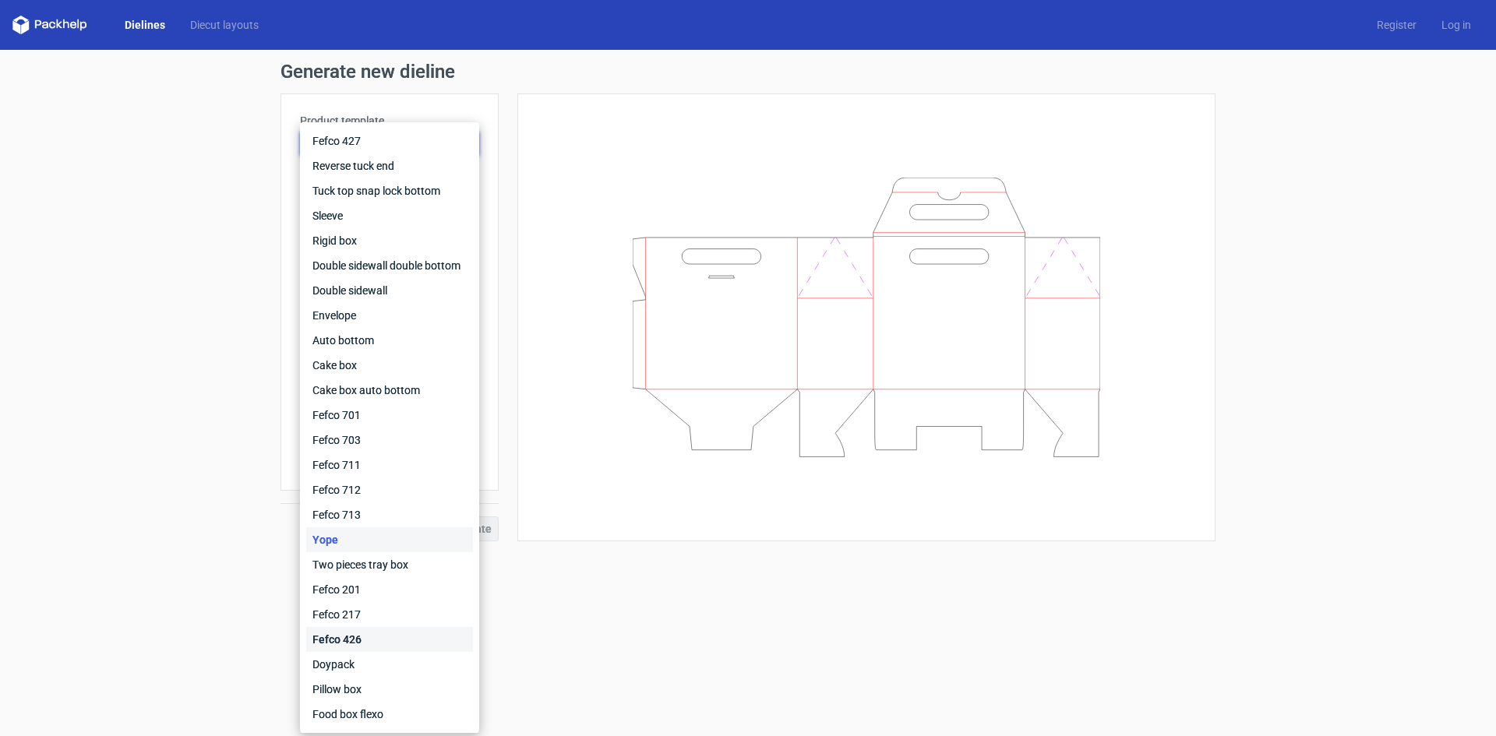
click at [373, 632] on div "Fefco 426" at bounding box center [389, 639] width 167 height 25
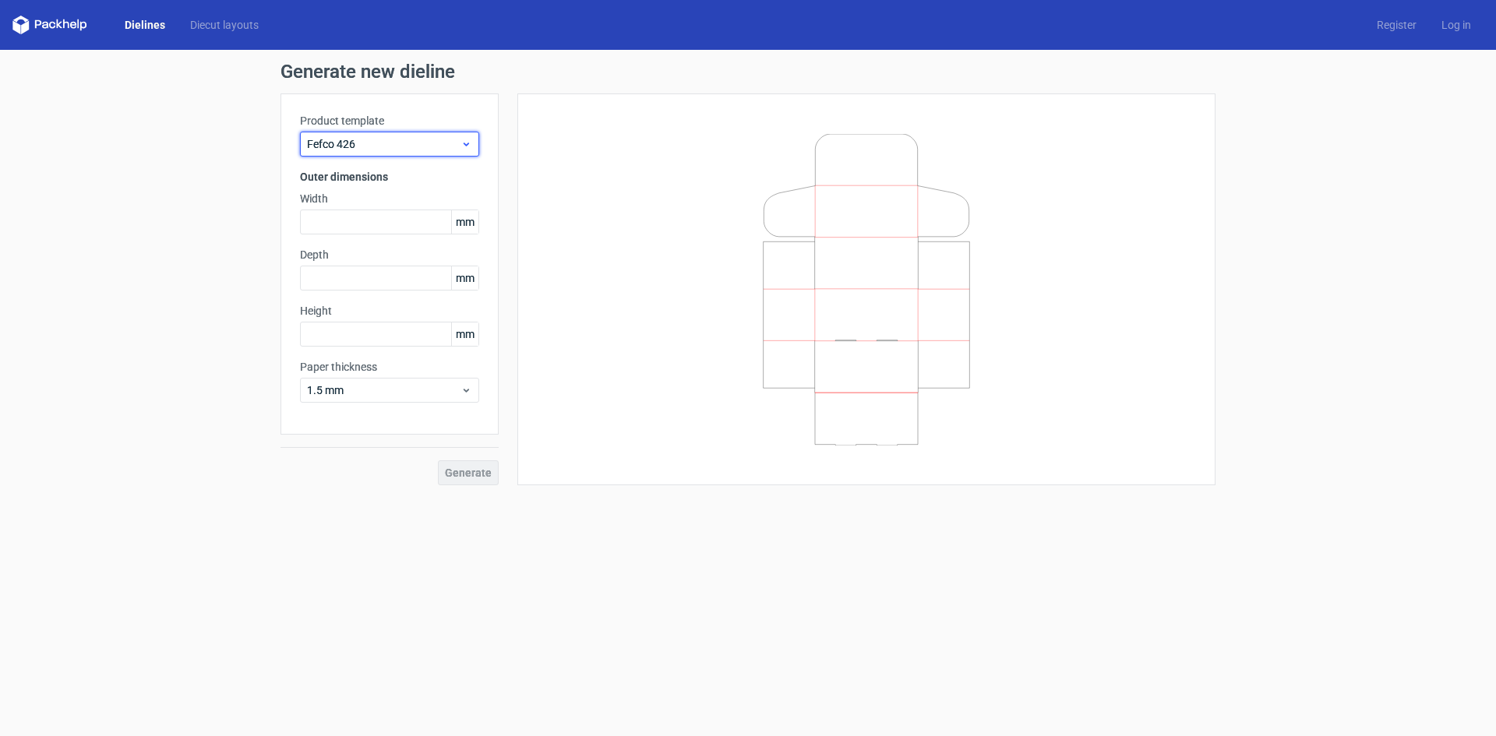
click at [342, 149] on span "Fefco 426" at bounding box center [383, 144] width 153 height 16
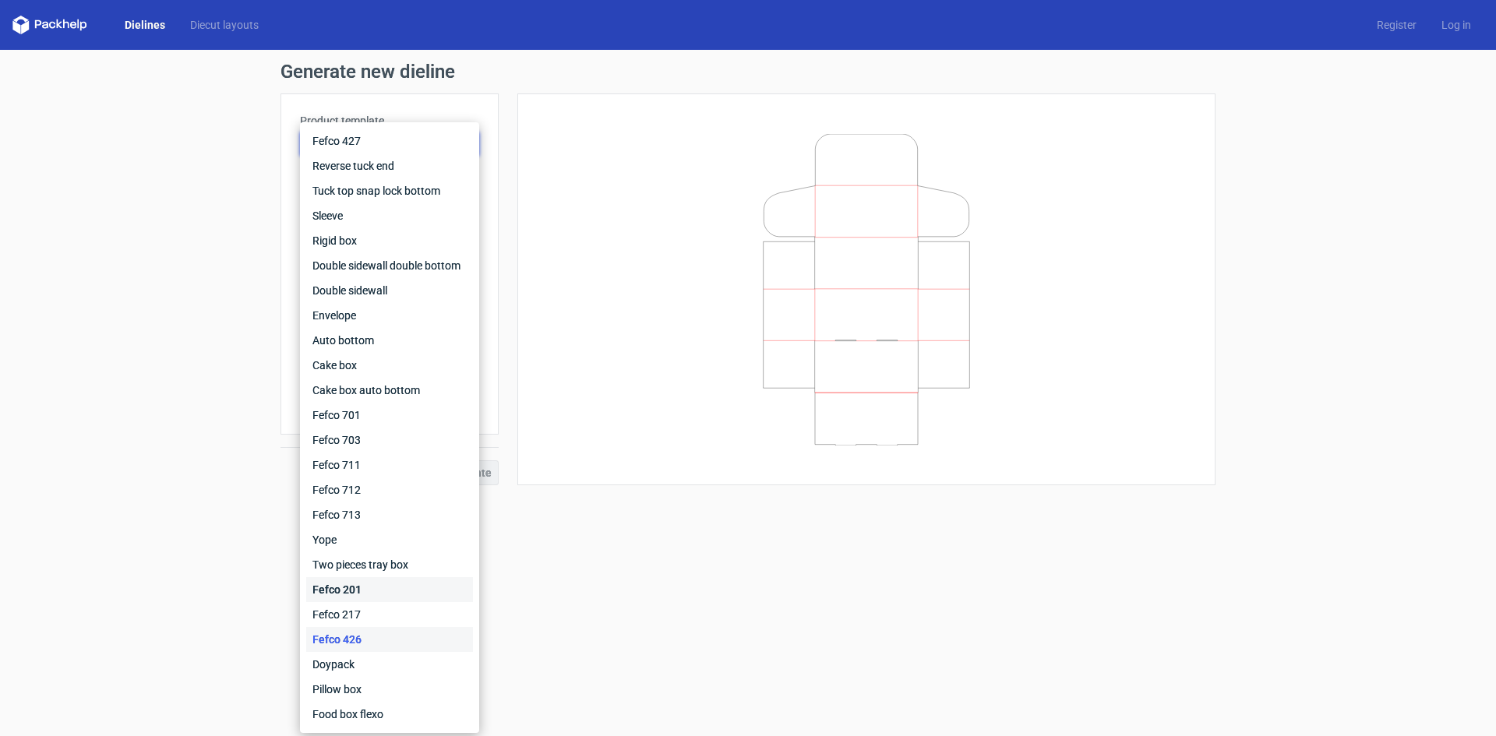
click at [400, 584] on div "Fefco 201" at bounding box center [389, 589] width 167 height 25
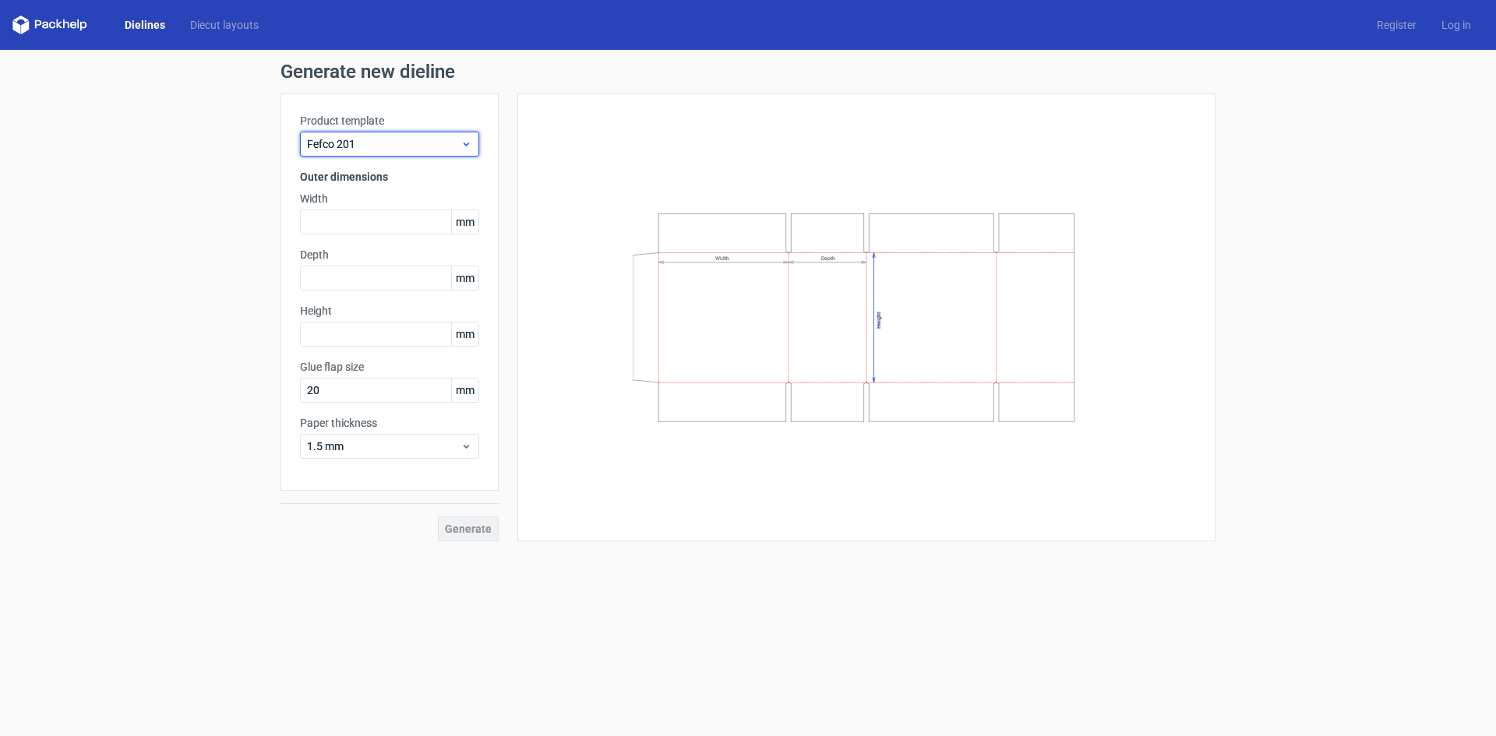
click at [386, 138] on span "Fefco 201" at bounding box center [383, 144] width 153 height 16
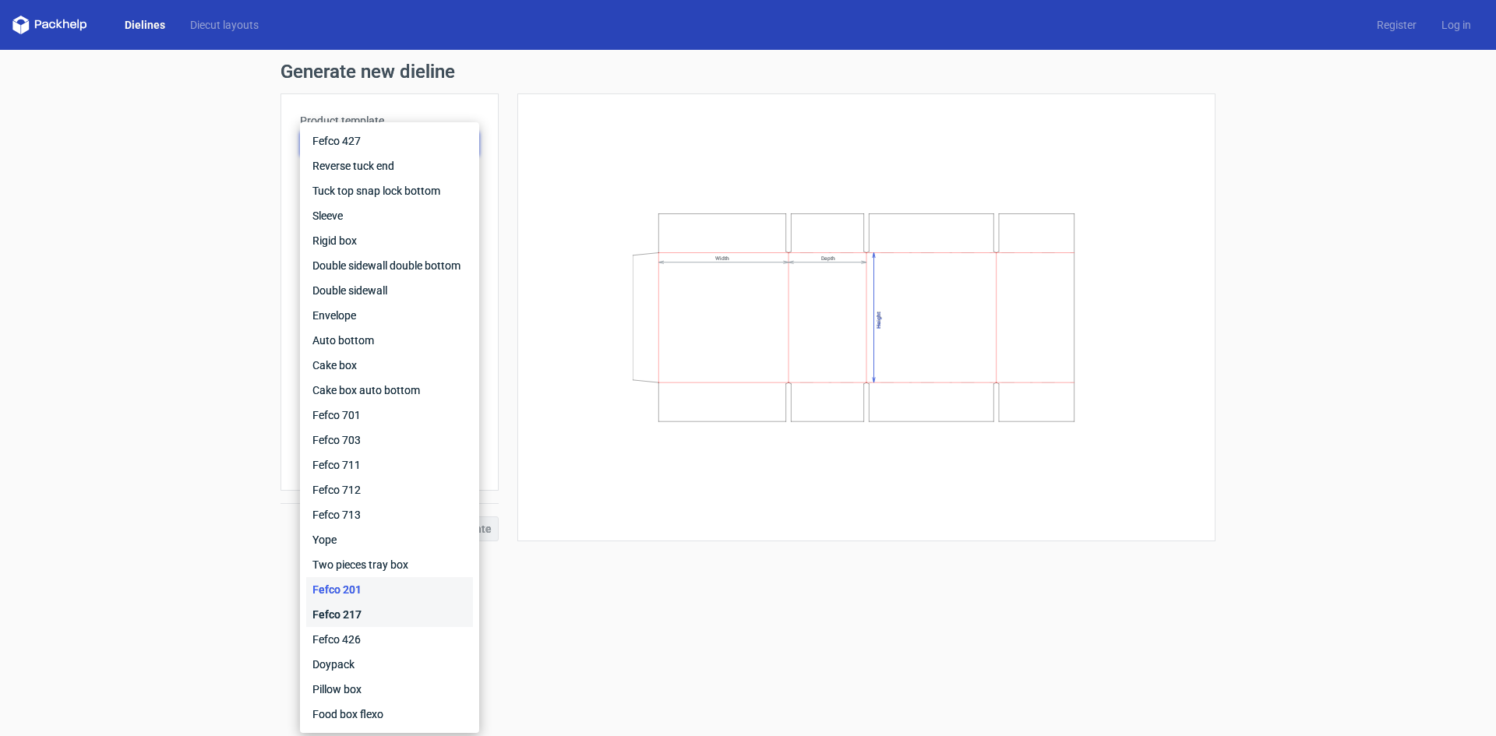
click at [390, 612] on div "Fefco 217" at bounding box center [389, 614] width 167 height 25
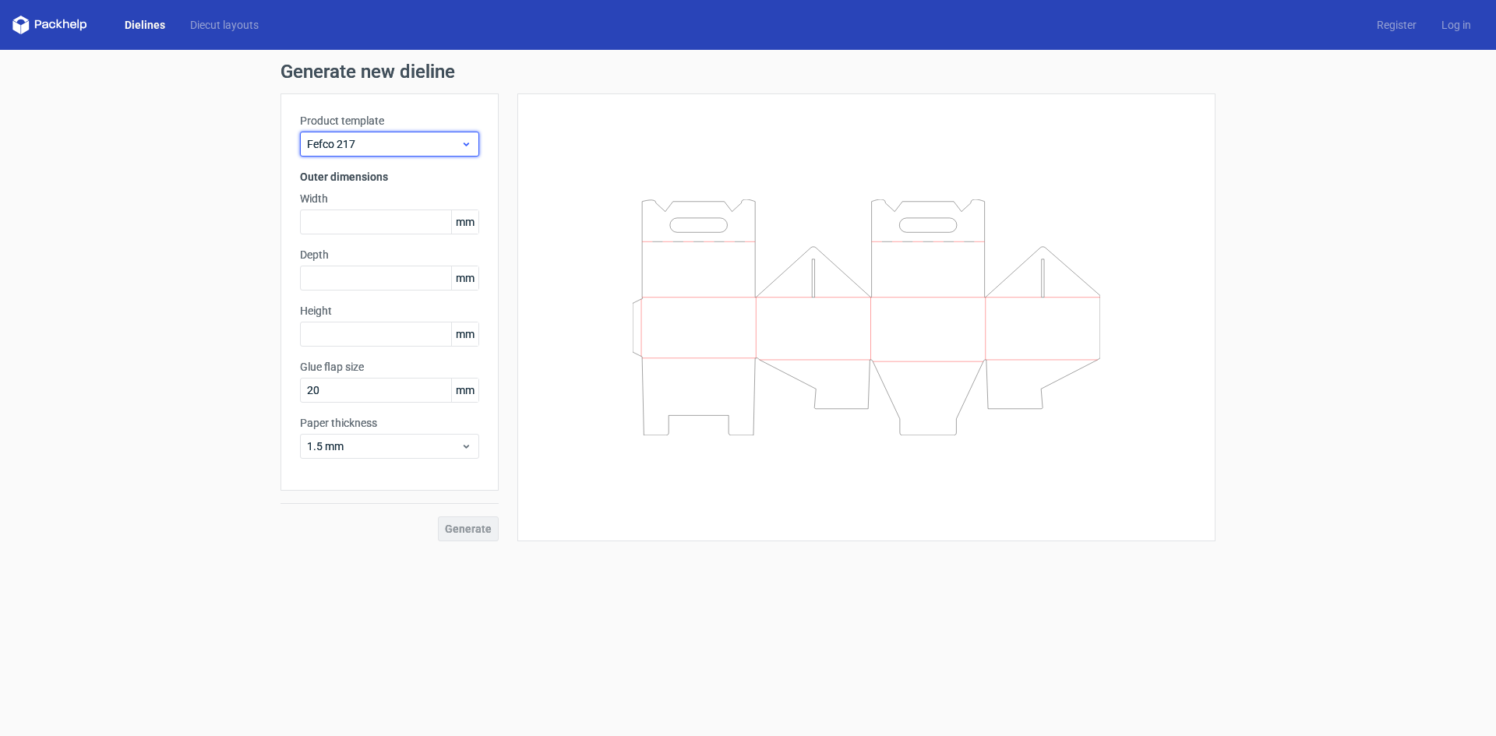
click at [400, 147] on span "Fefco 217" at bounding box center [383, 144] width 153 height 16
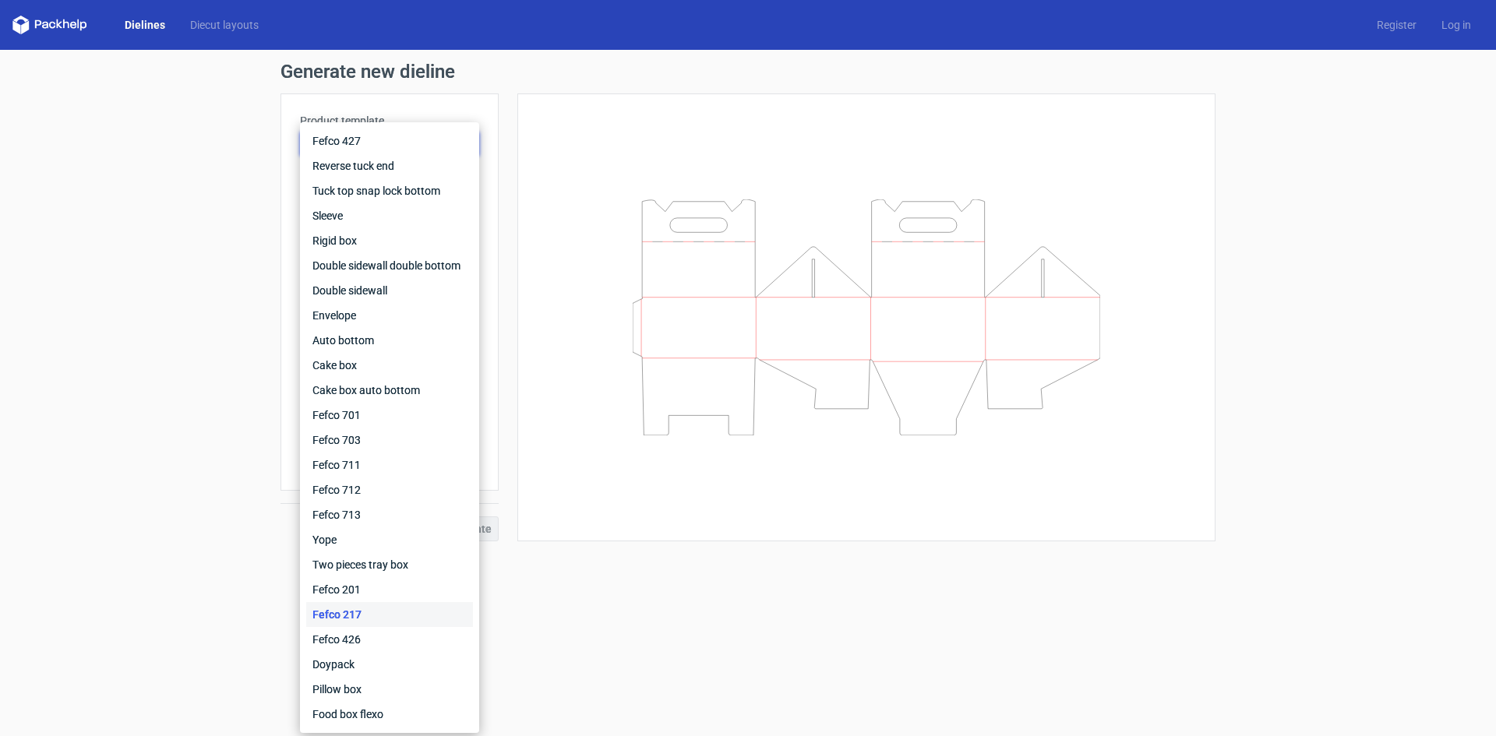
click at [199, 357] on div "Generate new dieline Product template Fefco 217 Outer dimensions Width mm Depth…" at bounding box center [748, 302] width 1496 height 504
